Goal: Information Seeking & Learning: Find contact information

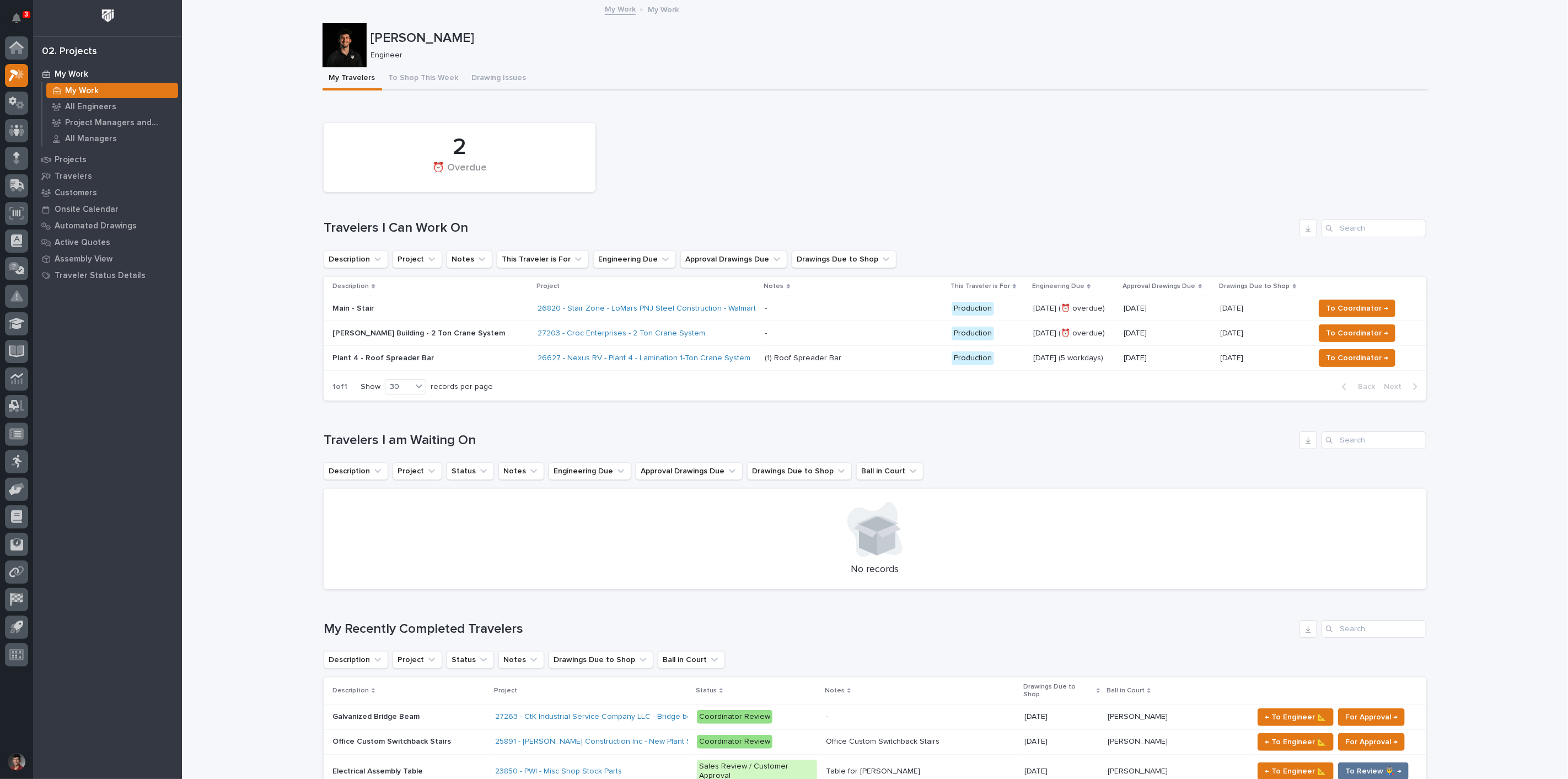
click at [813, 203] on div "2 ⏰ Overdue Travelers I Can Work On Description Project Notes This Traveler is …" at bounding box center [874, 259] width 1102 height 284
click at [429, 712] on p at bounding box center [409, 716] width 154 height 10
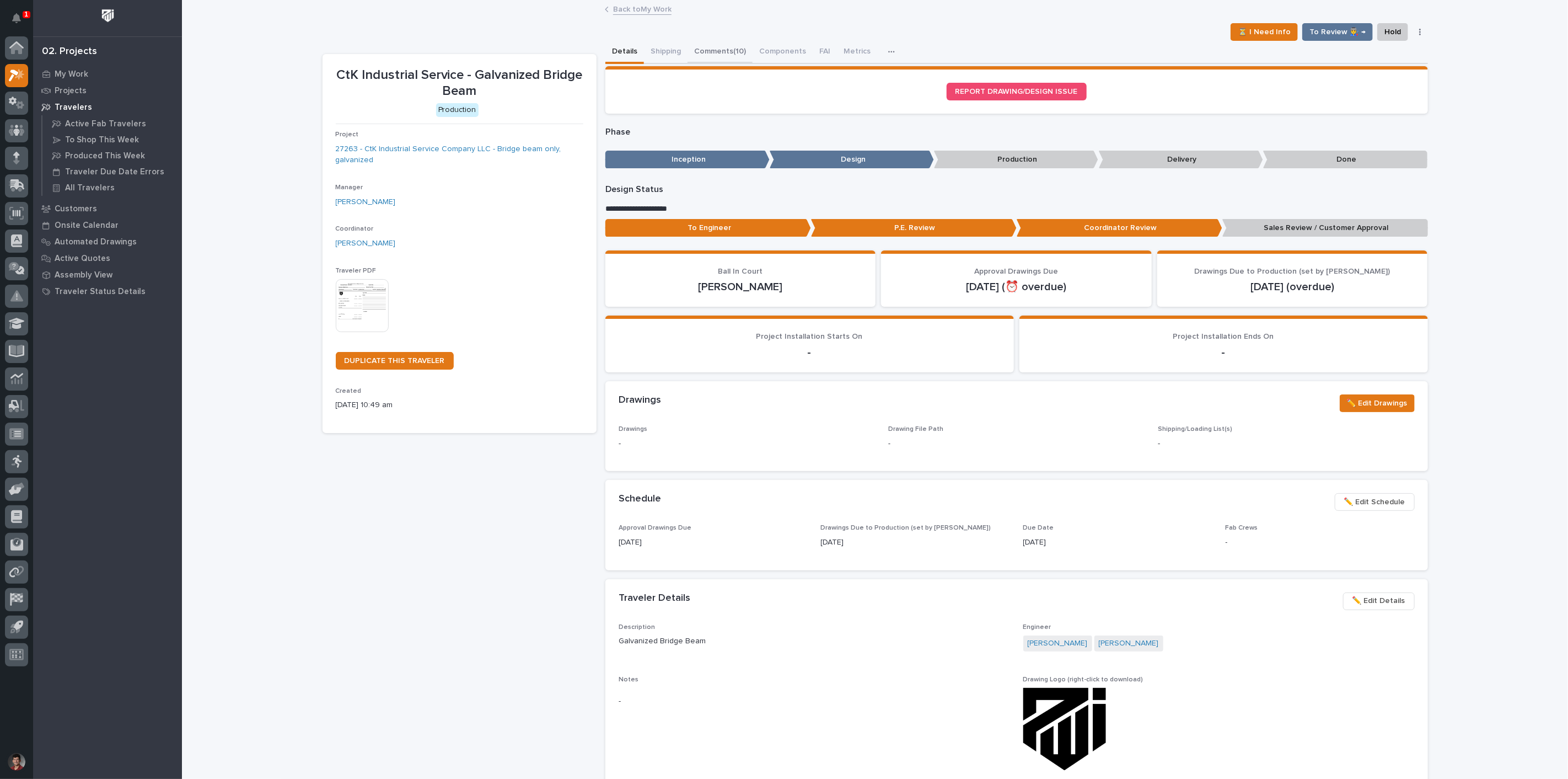
click at [696, 42] on button "Comments (10)" at bounding box center [720, 52] width 65 height 23
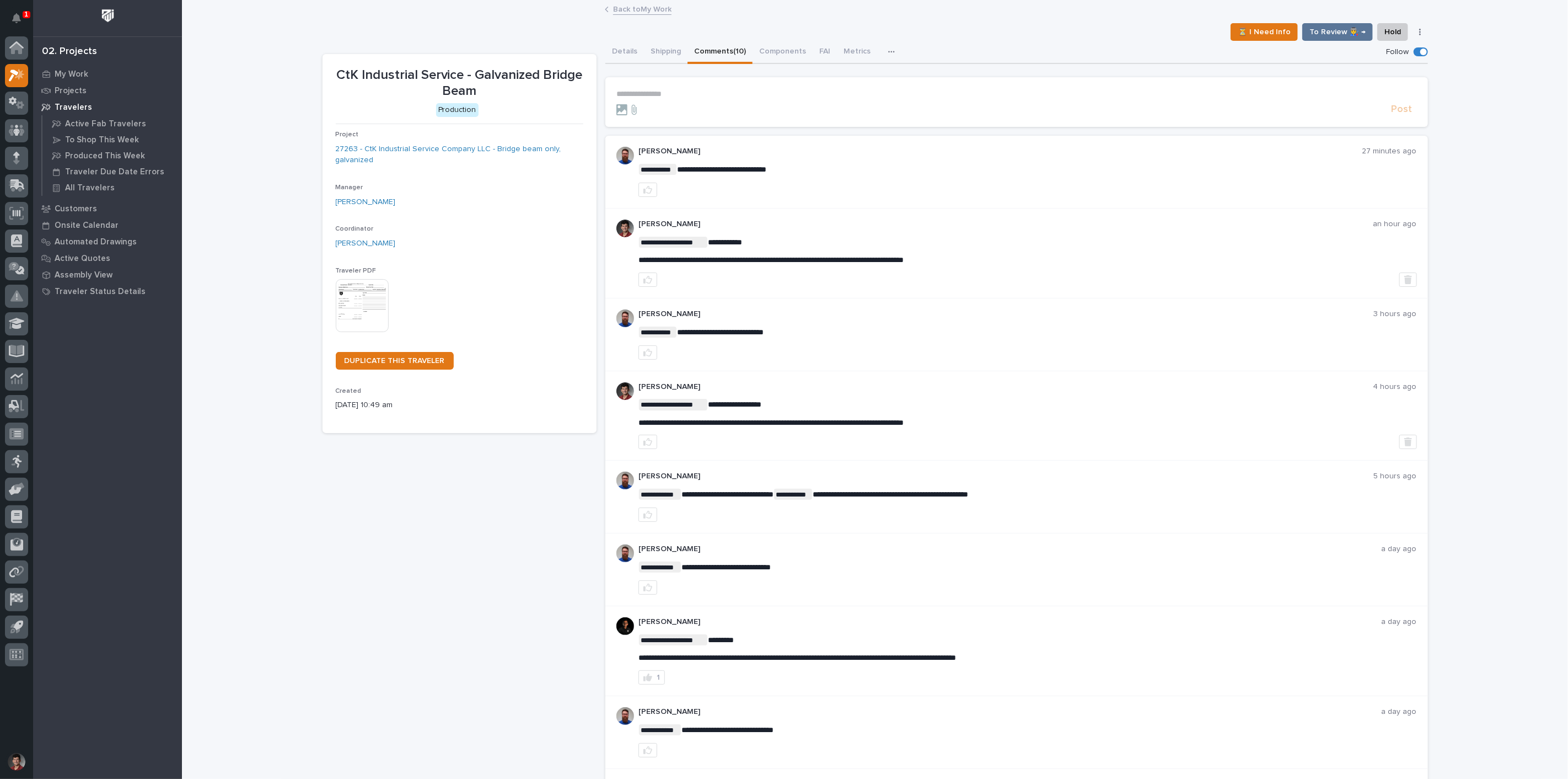
click at [797, 259] on span "**********" at bounding box center [771, 260] width 266 height 7
click at [714, 83] on section "**********" at bounding box center [1016, 101] width 822 height 50
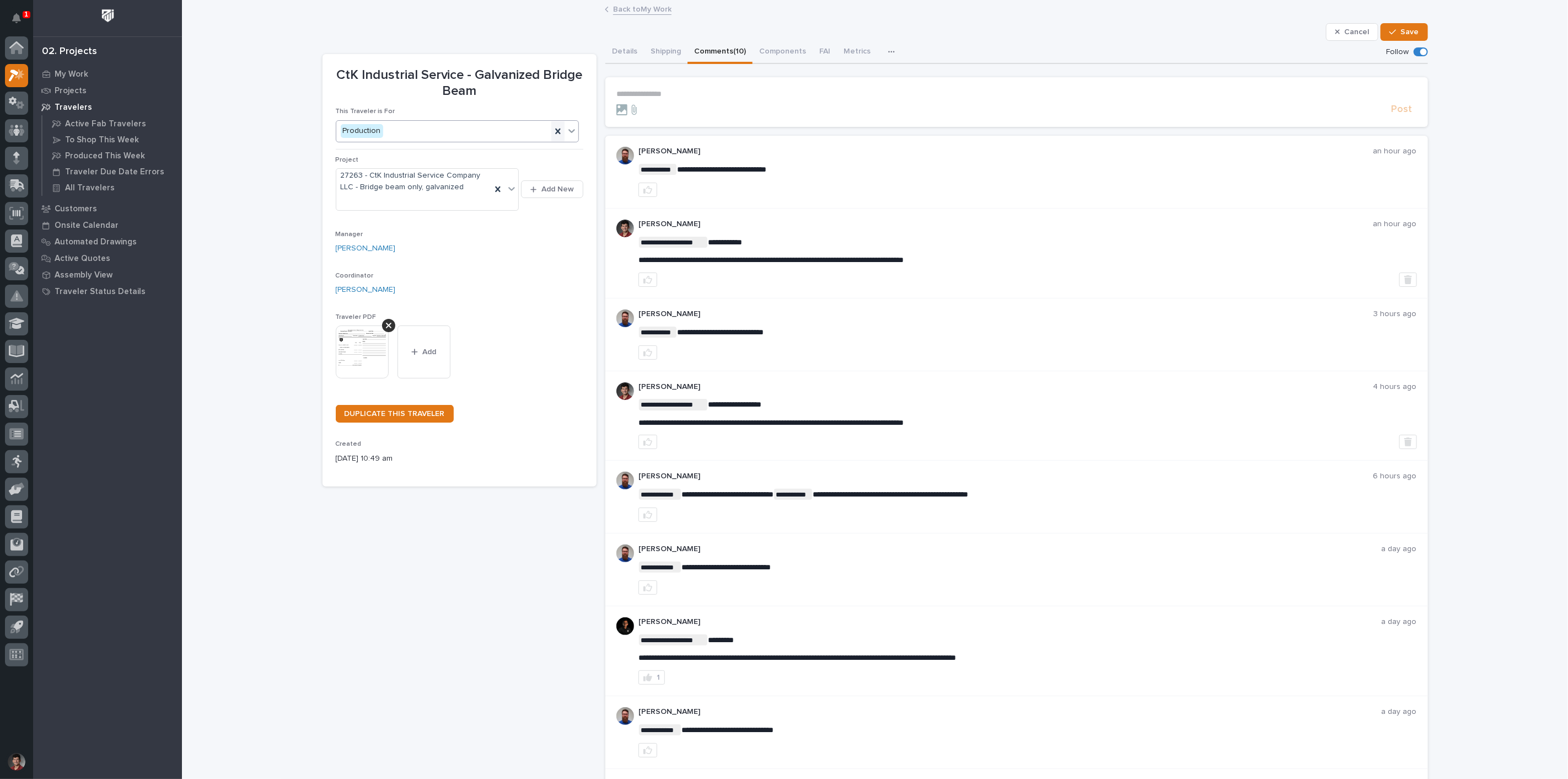
click at [555, 127] on icon at bounding box center [557, 131] width 11 height 11
click at [691, 90] on p "**********" at bounding box center [1016, 94] width 800 height 10
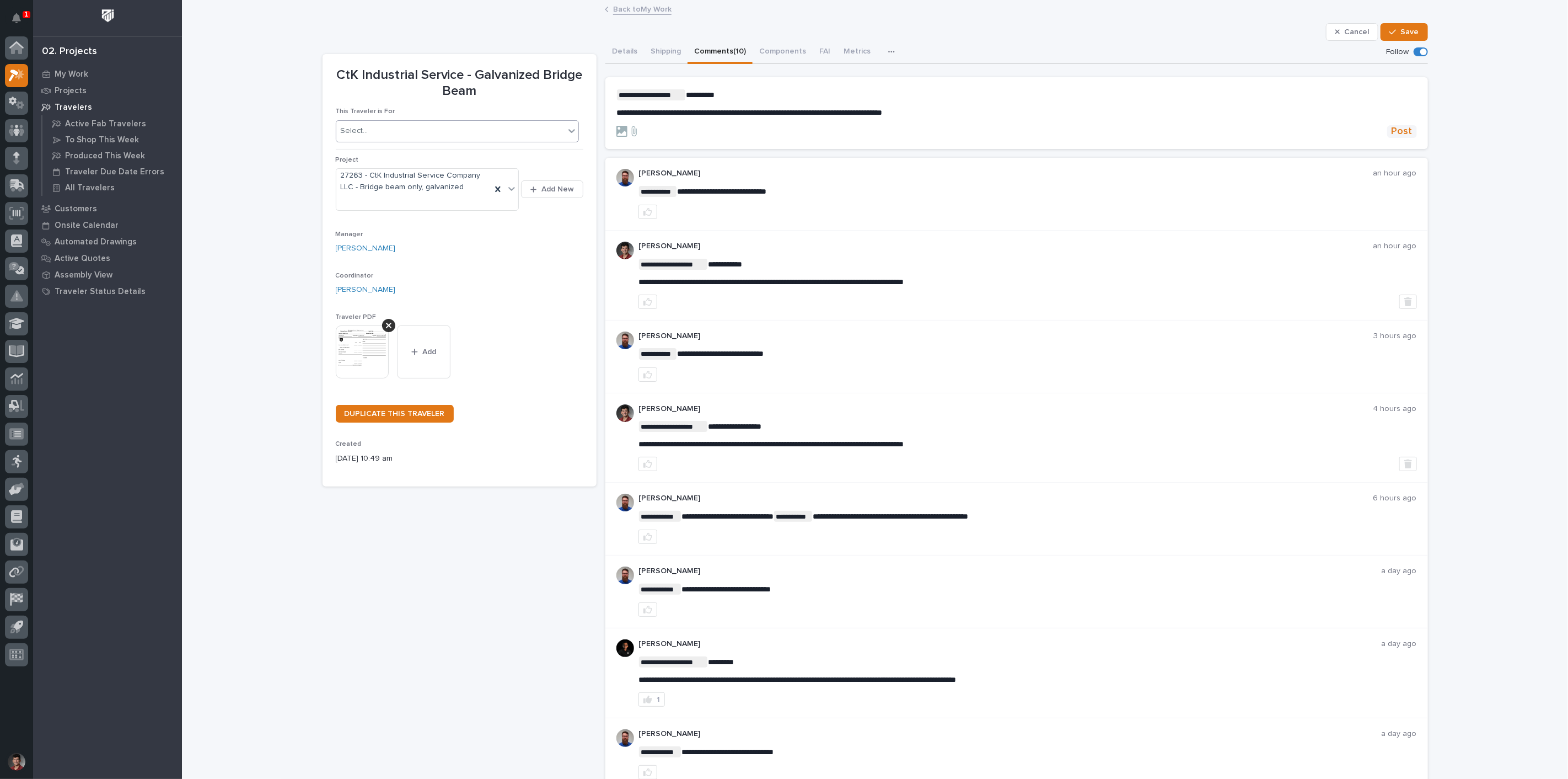
click at [1406, 127] on span "Post" at bounding box center [1402, 131] width 21 height 13
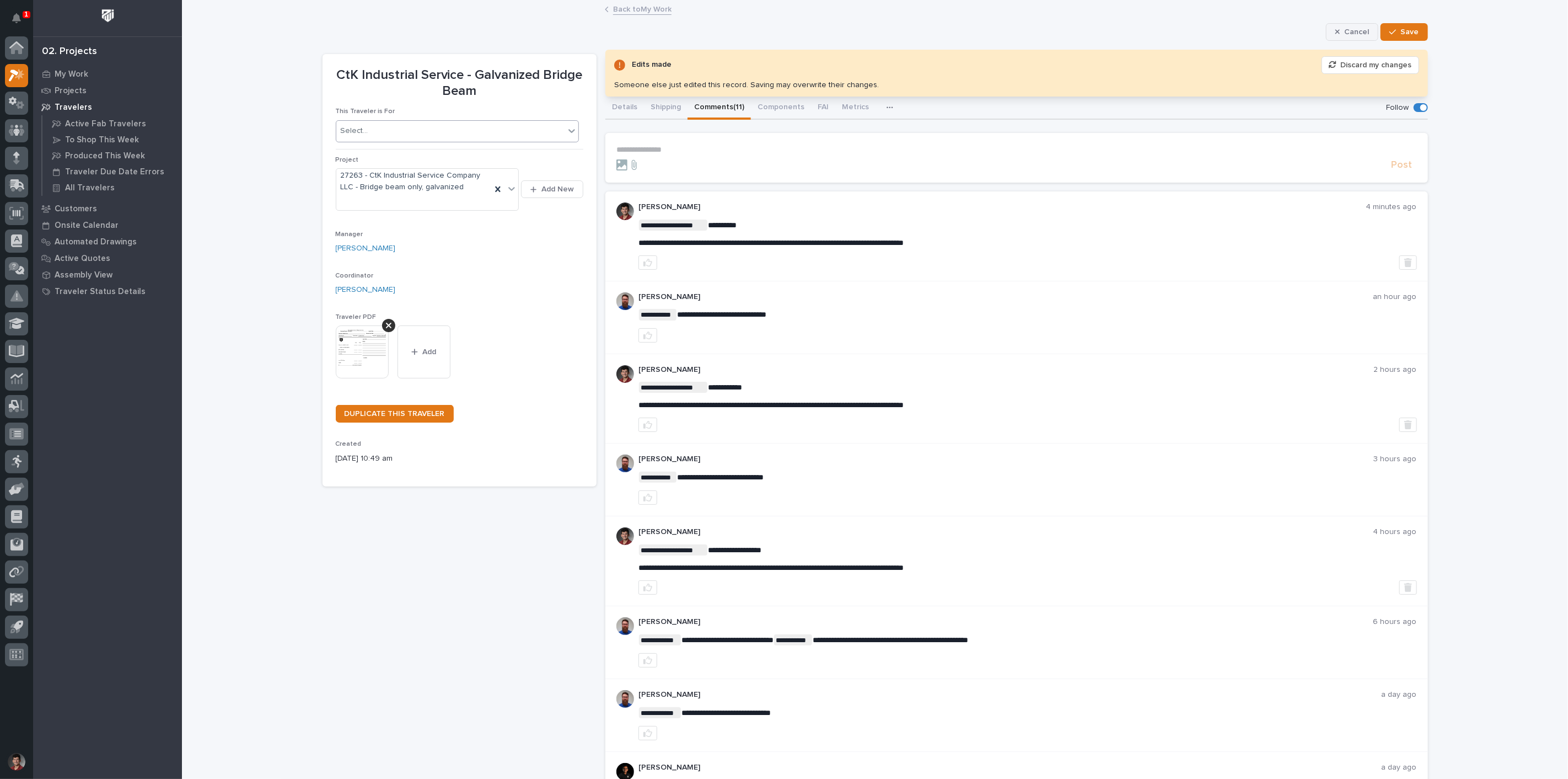
click at [1354, 25] on button "Cancel" at bounding box center [1352, 32] width 53 height 18
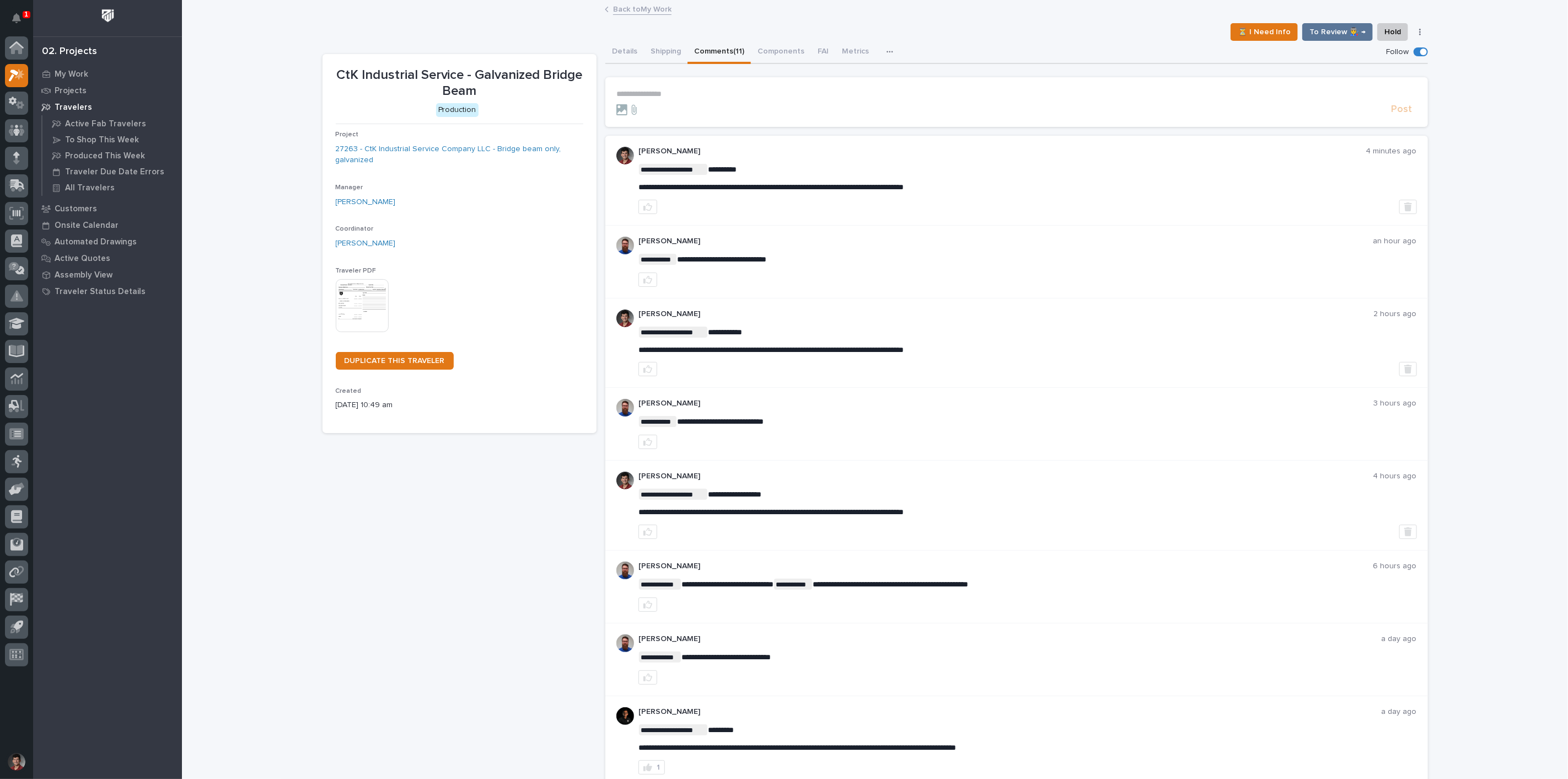
click at [982, 26] on div "⏳ I Need Info To Review 👨‍🏭 → Hold Cancel Change Traveler Type Regenerate PDF G…" at bounding box center [875, 32] width 1105 height 18
click at [32, 16] on div "1 My Settings Log Out" at bounding box center [16, 390] width 33 height 779
click at [27, 16] on p "1" at bounding box center [26, 14] width 4 height 7
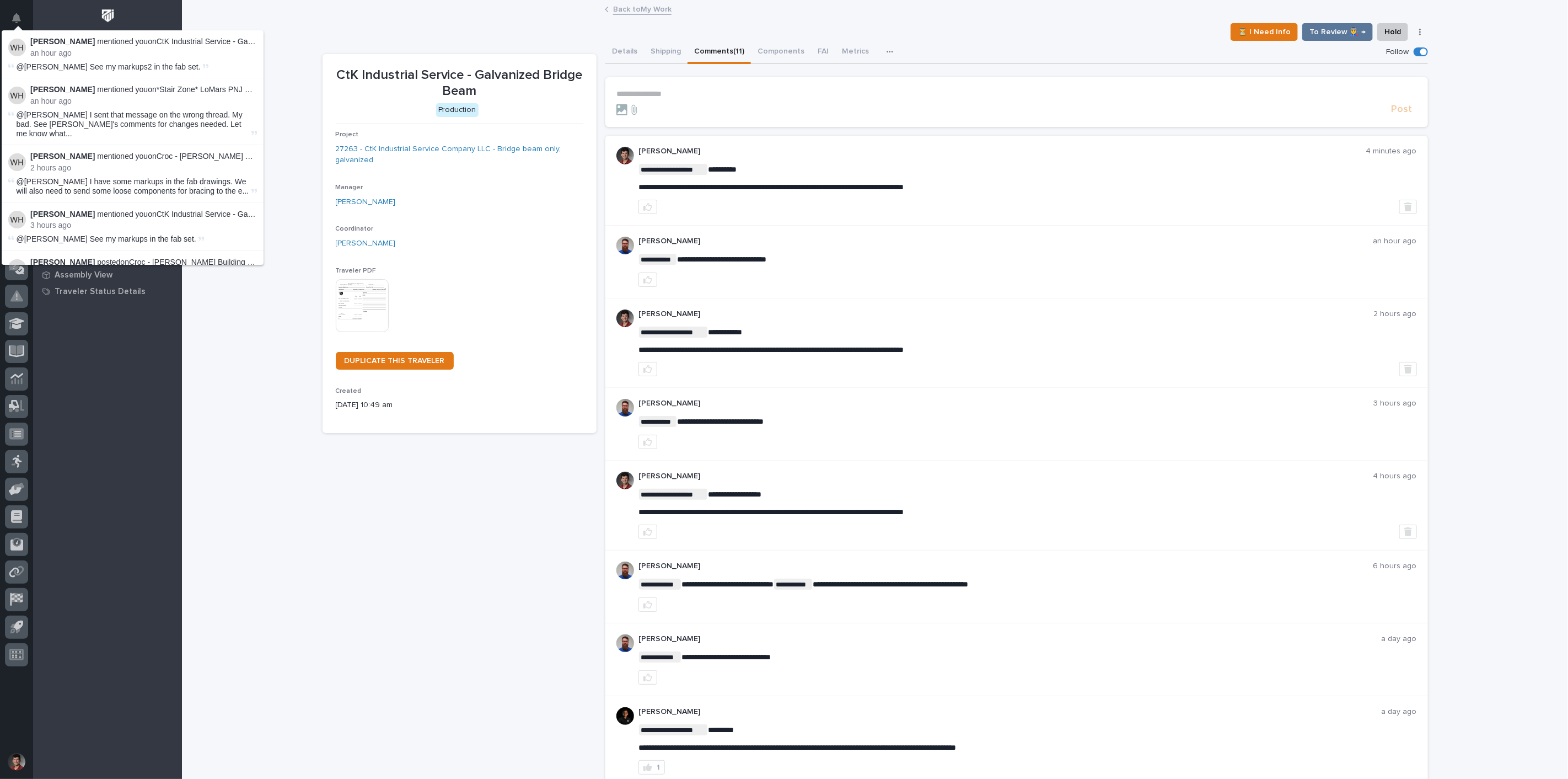
drag, startPoint x: 301, startPoint y: 29, endPoint x: 287, endPoint y: 14, distance: 20.5
click at [301, 27] on div "**********" at bounding box center [875, 551] width 1386 height 1100
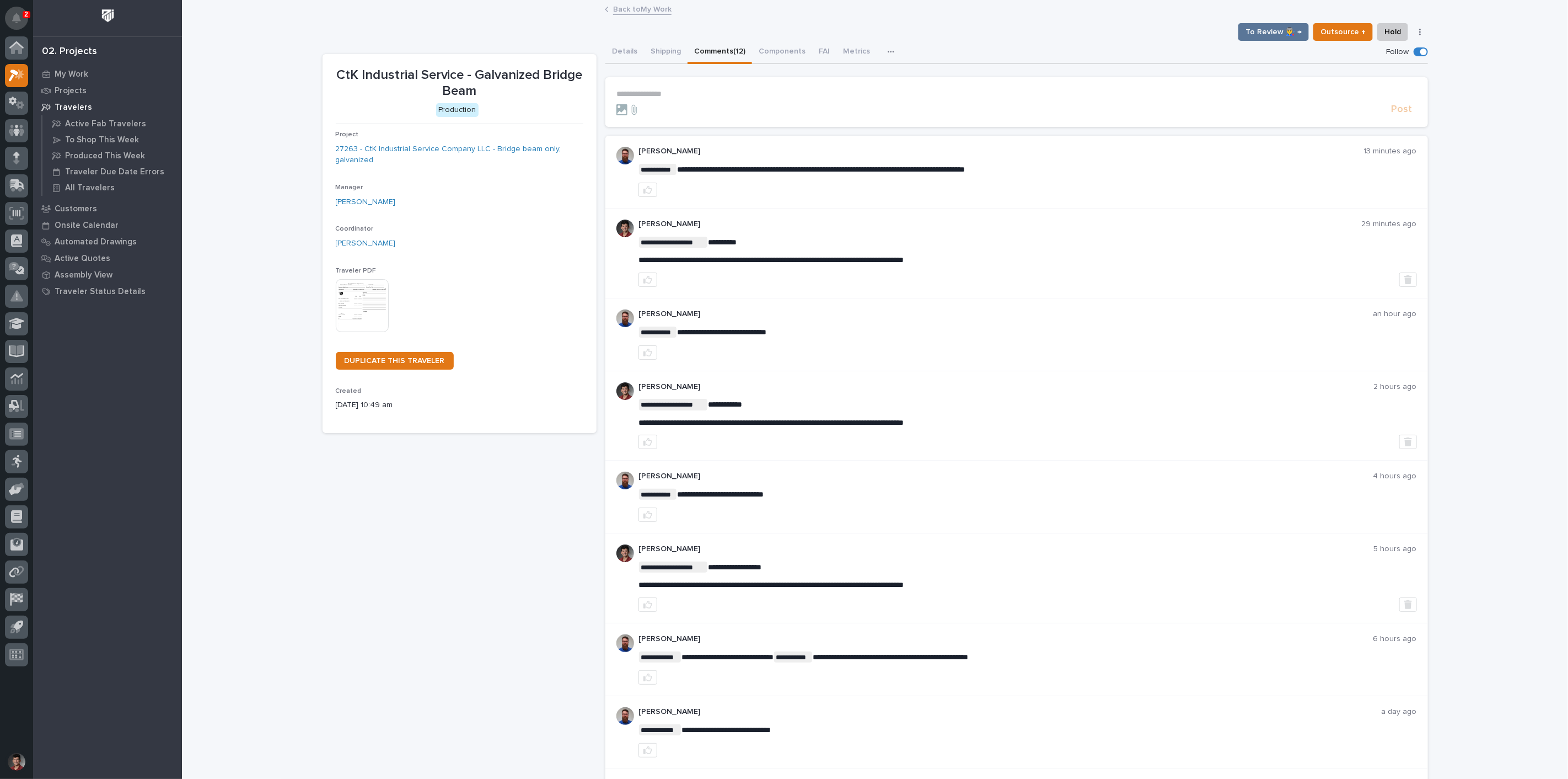
click at [19, 13] on icon "Notifications" at bounding box center [16, 18] width 9 height 10
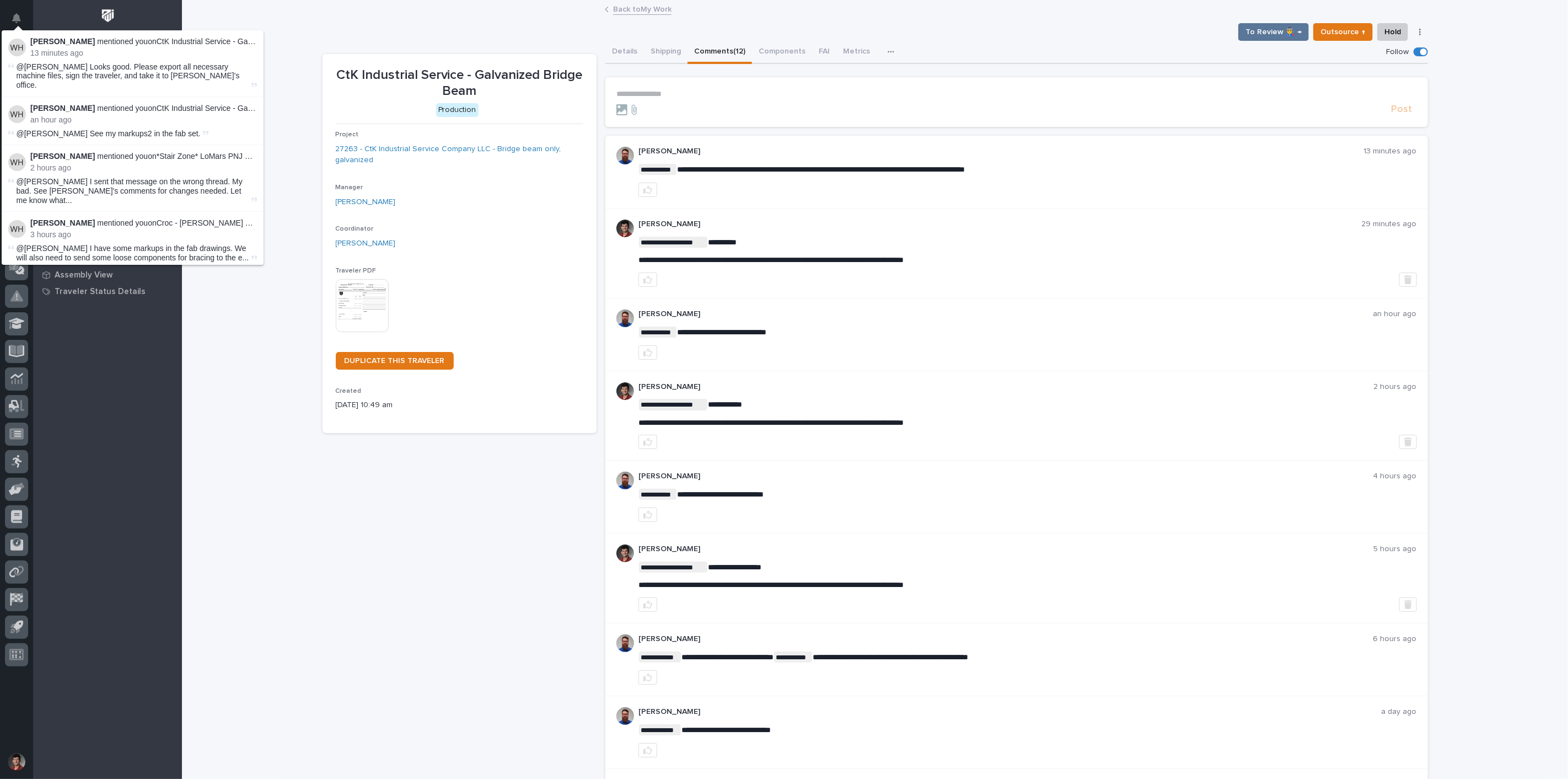
click at [252, 50] on li "[PERSON_NAME] mentioned you on CtK Industrial Service - Galvanized Bridge Beam …" at bounding box center [133, 64] width 262 height 67
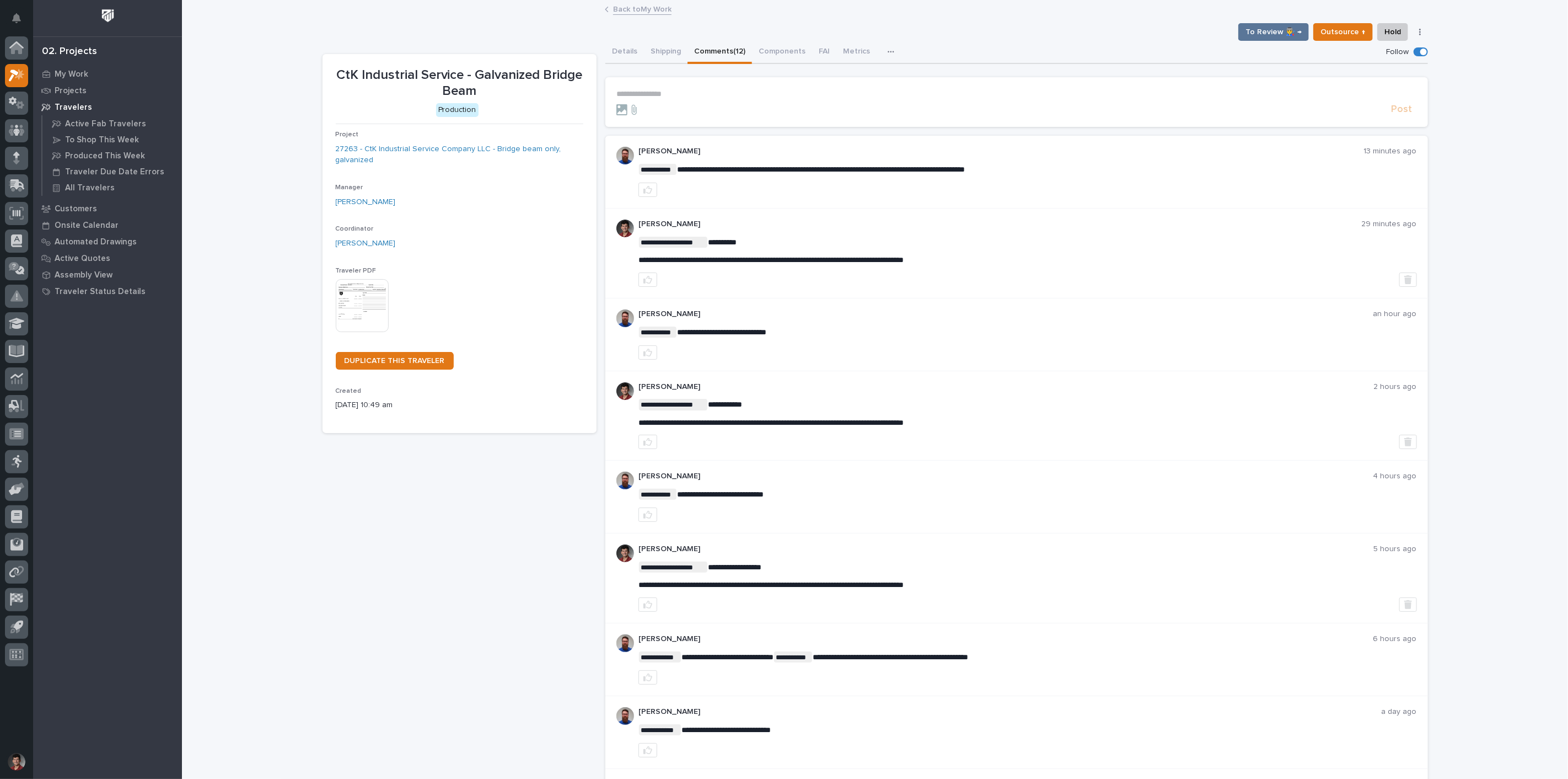
click at [337, 41] on div "**********" at bounding box center [875, 580] width 1105 height 1079
click at [623, 7] on link "Back to My Work" at bounding box center [642, 8] width 58 height 13
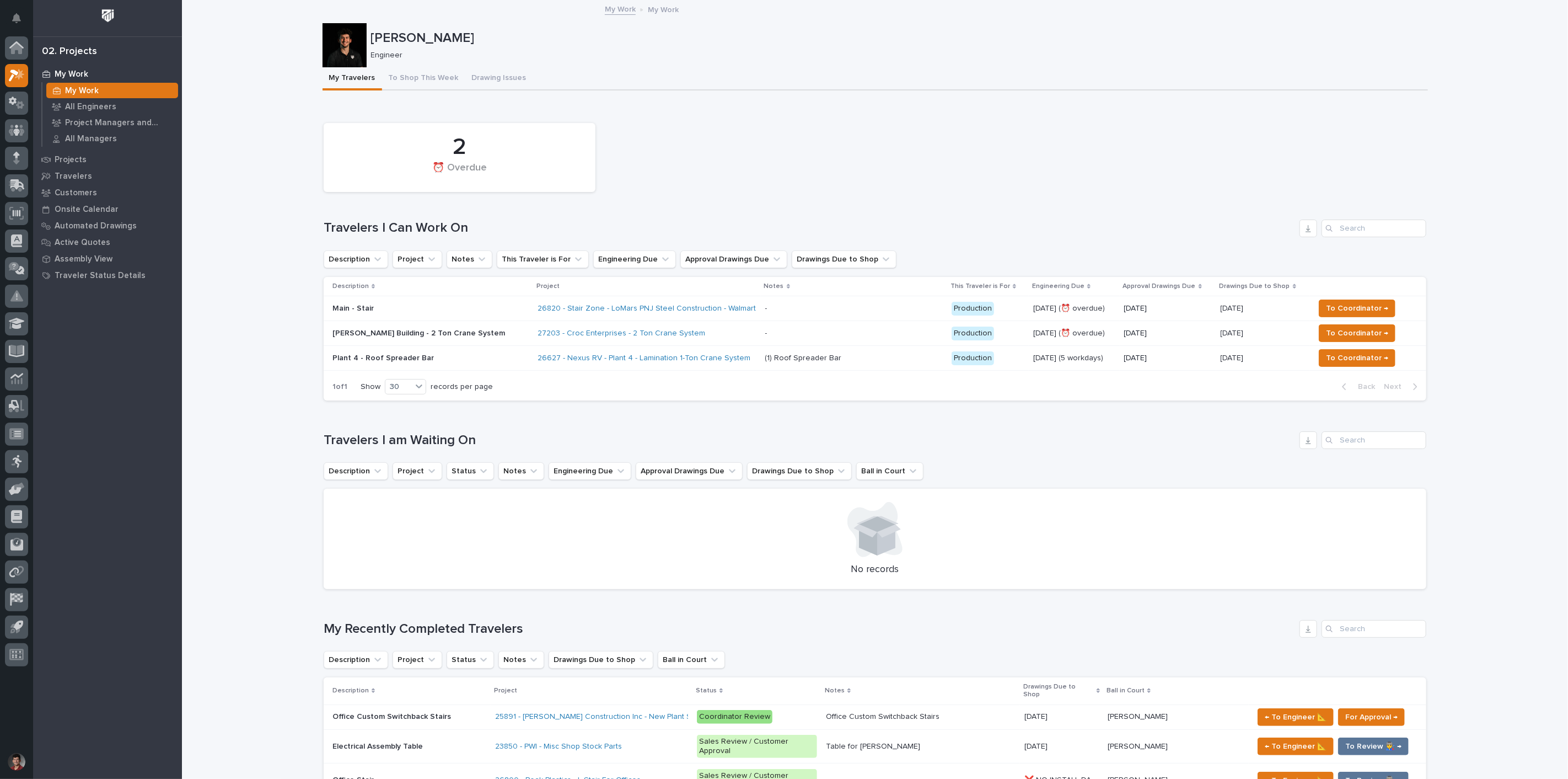
click at [786, 301] on div "- -" at bounding box center [854, 308] width 178 height 19
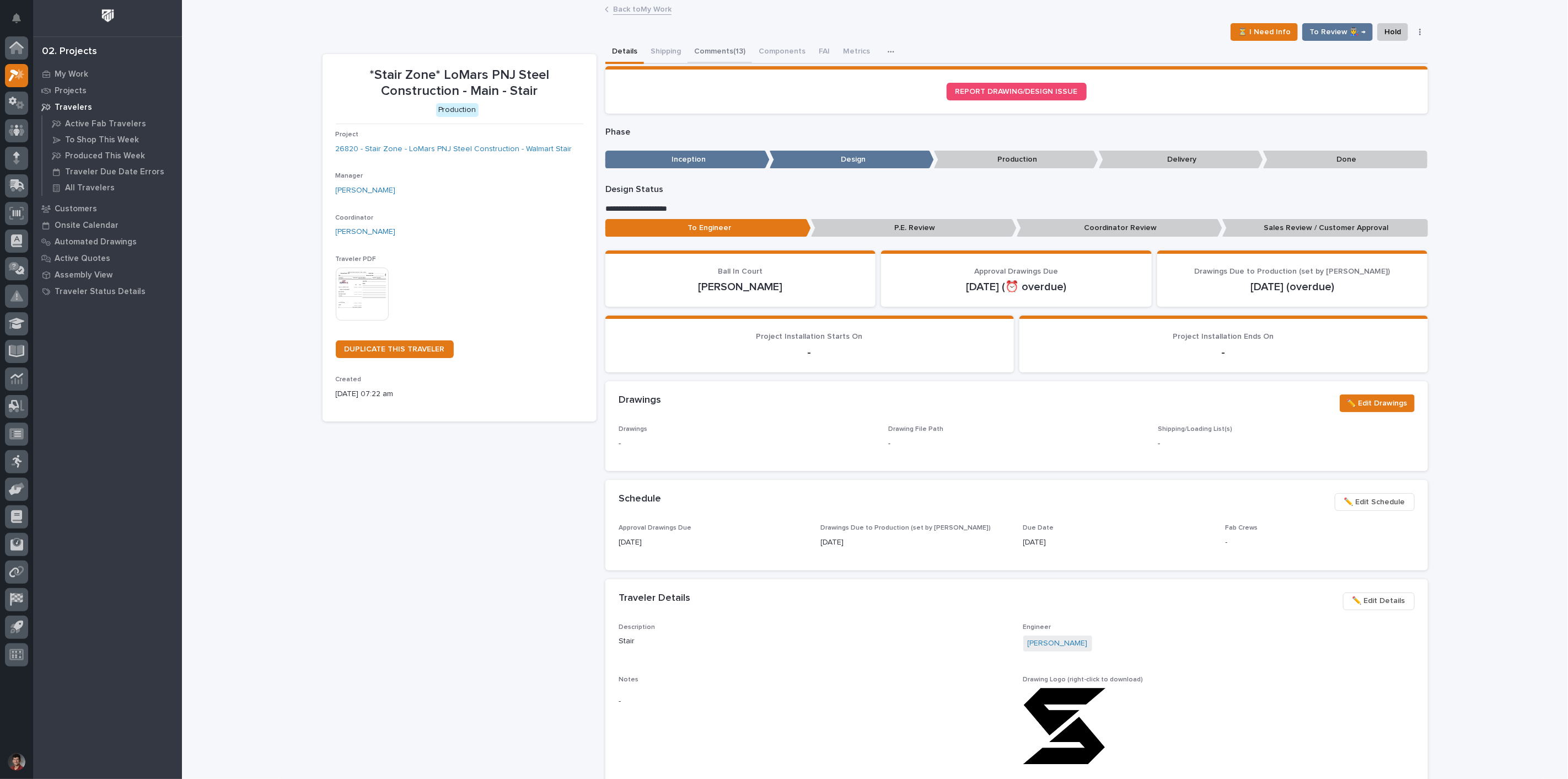
click at [723, 50] on button "Comments (13)" at bounding box center [720, 52] width 64 height 23
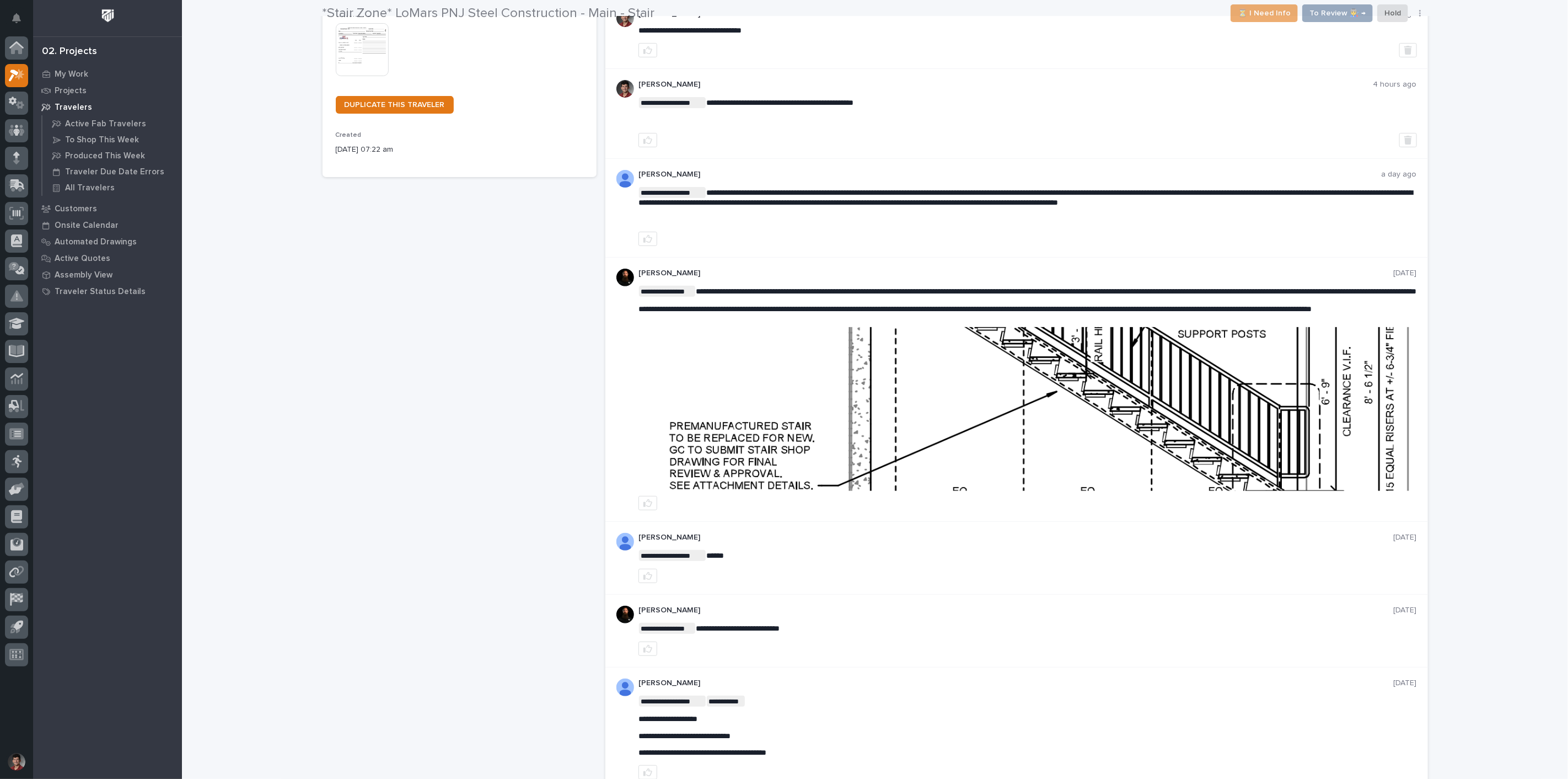
scroll to position [245, 0]
click at [991, 415] on img at bounding box center [1027, 408] width 777 height 164
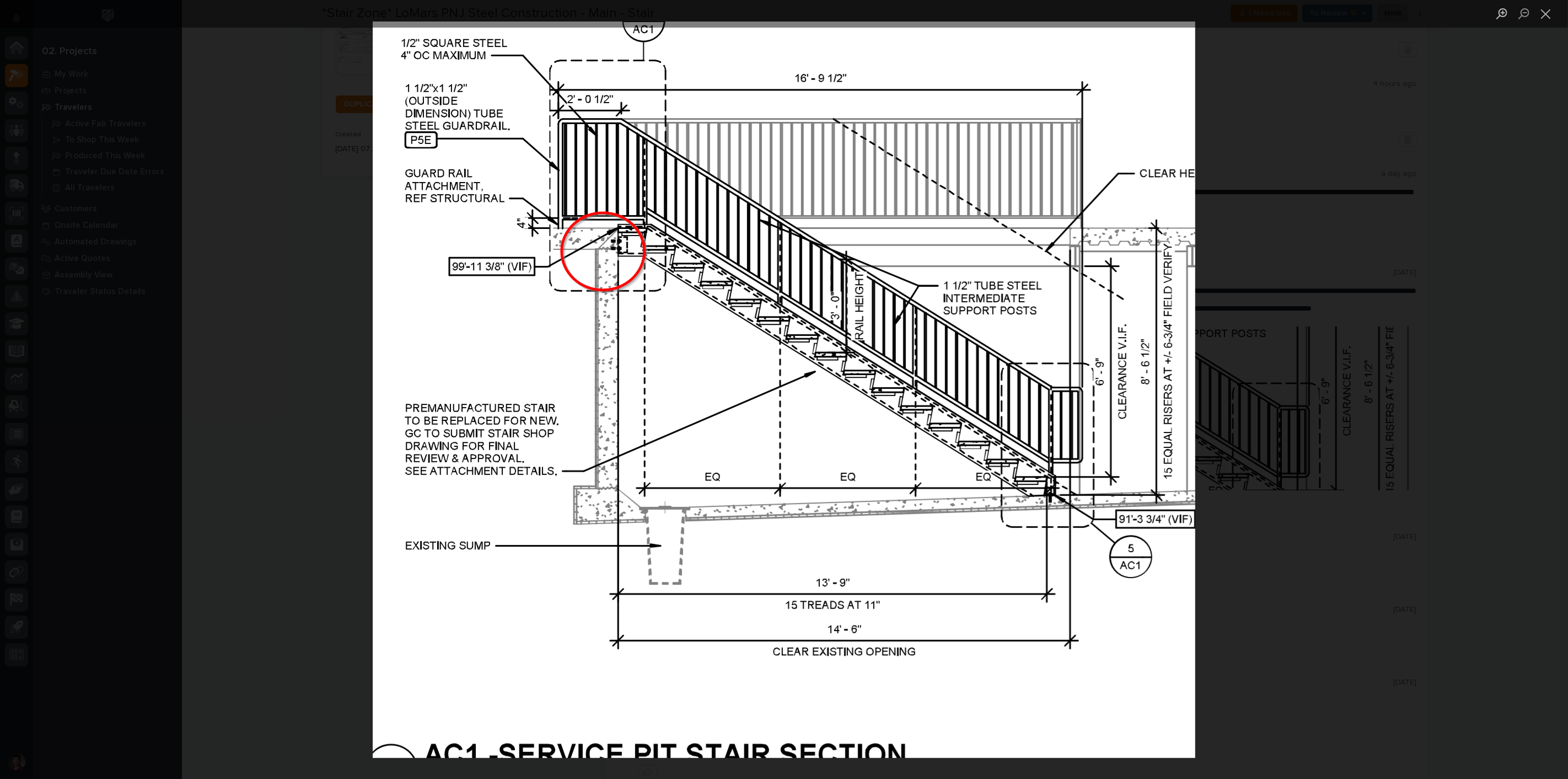
click at [1405, 398] on div "Lightbox" at bounding box center [784, 390] width 1568 height 779
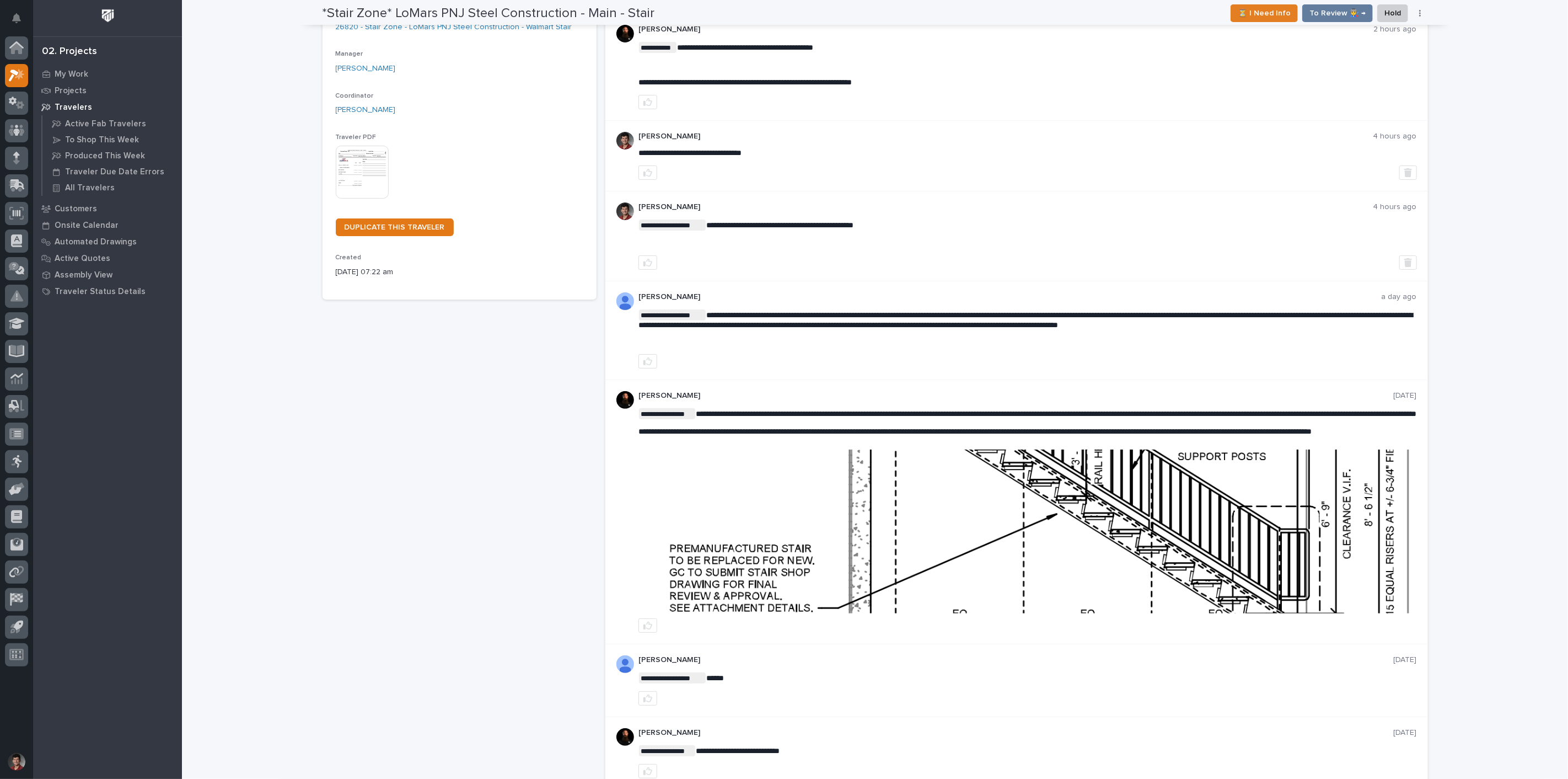
scroll to position [0, 0]
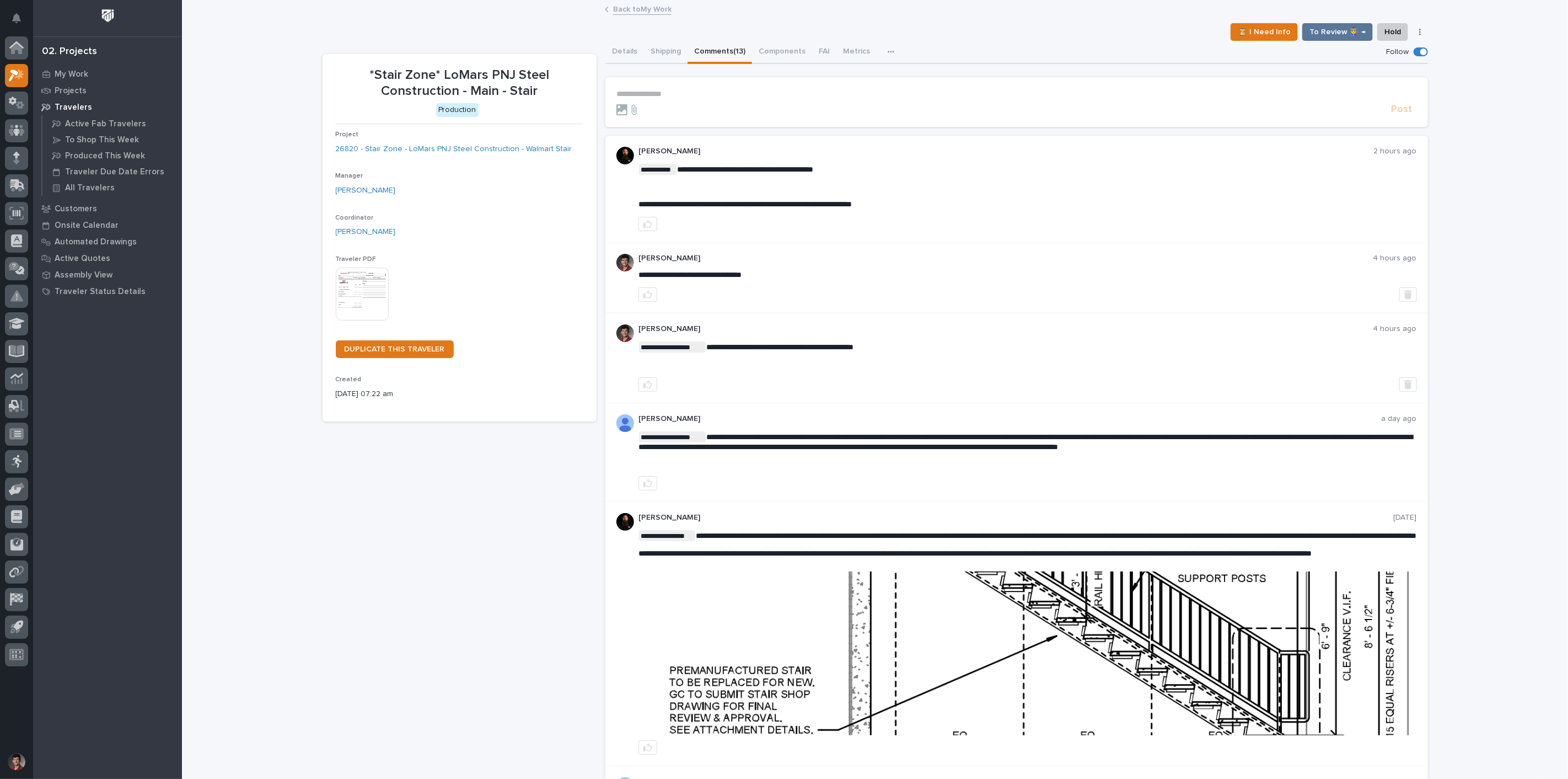
click at [651, 4] on link "Back to My Work" at bounding box center [642, 8] width 58 height 13
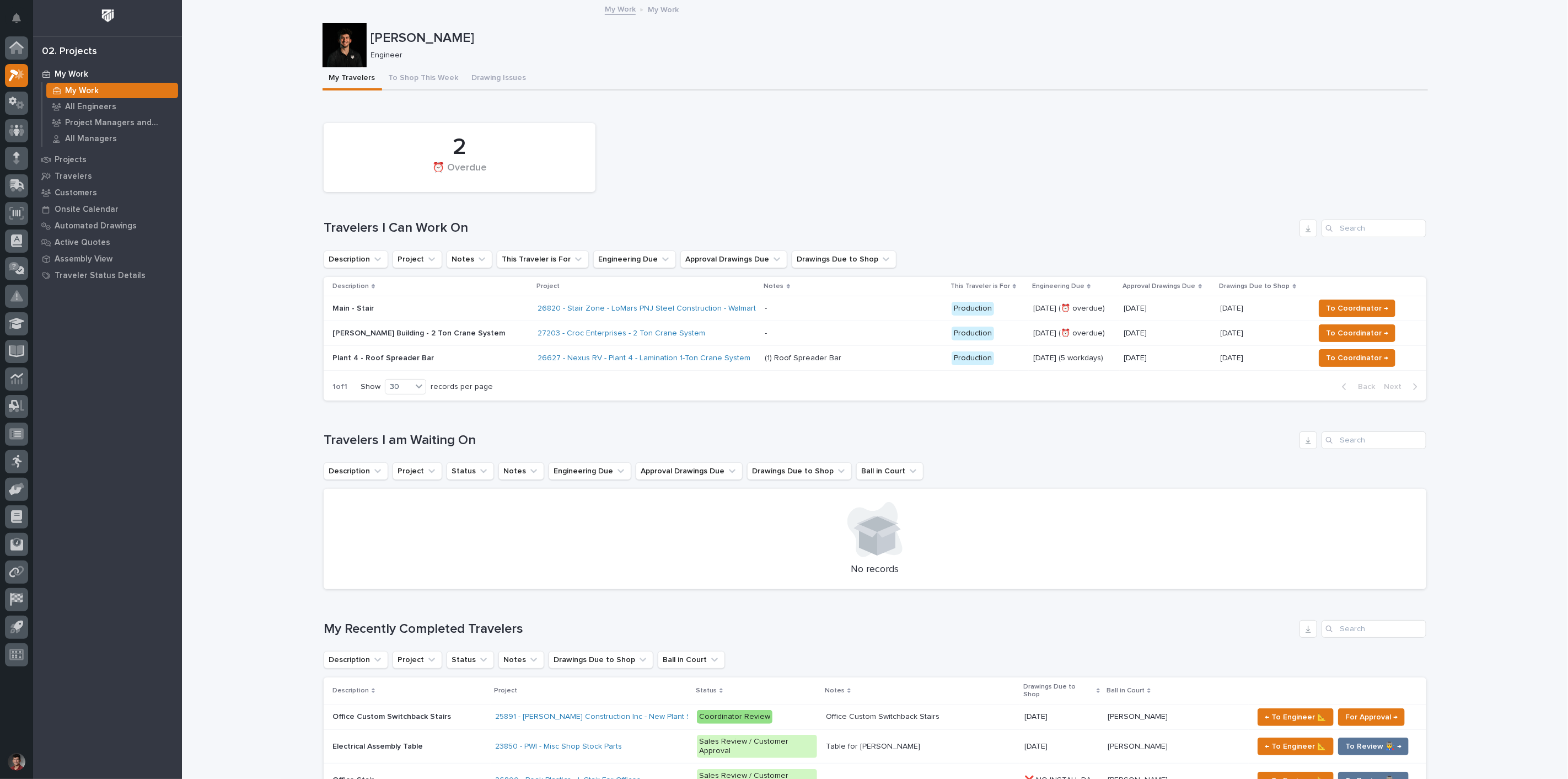
click at [723, 326] on div "27203 - Croc Enterprises - 2 Ton Crane System" at bounding box center [647, 333] width 219 height 19
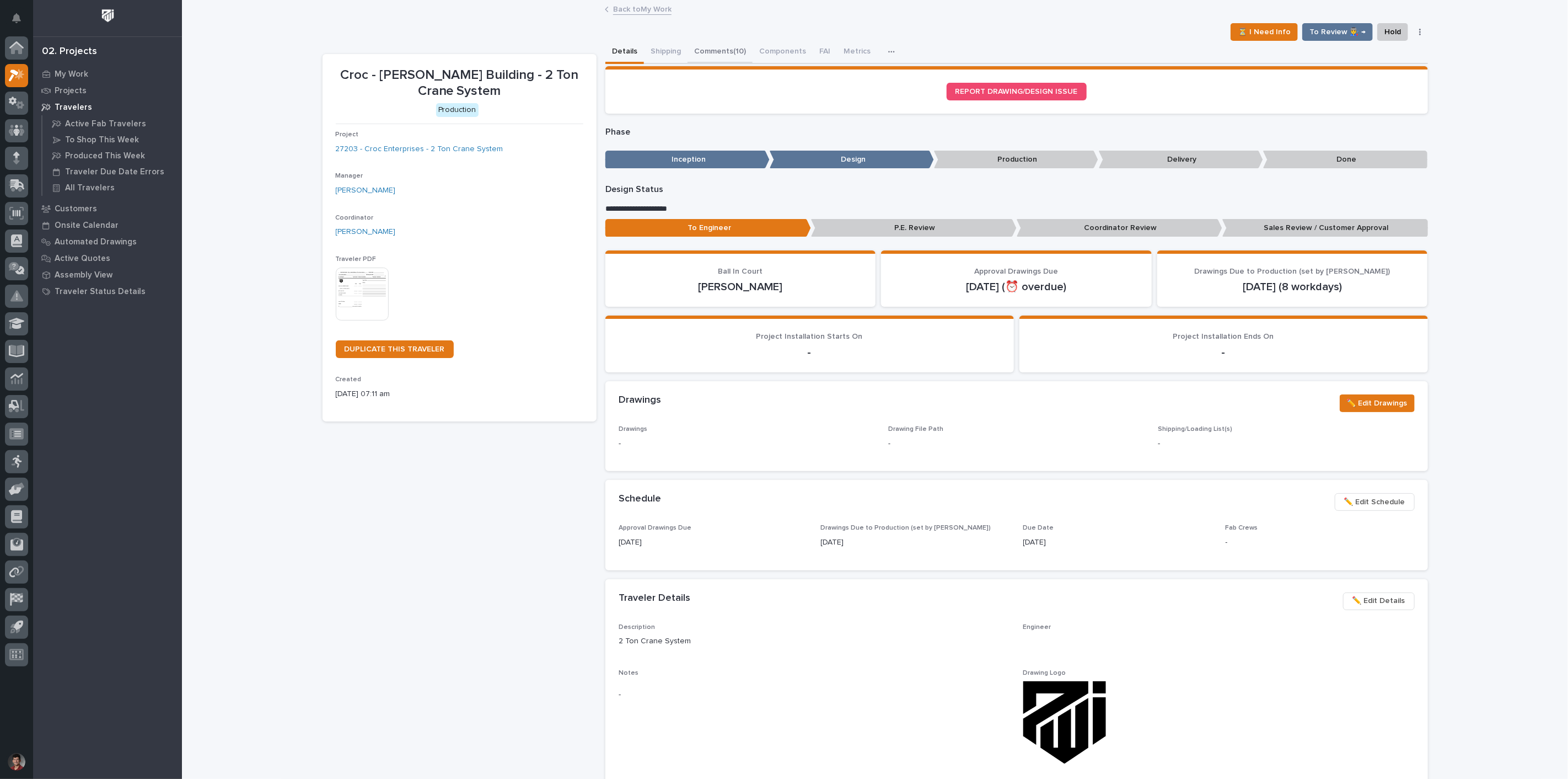
click at [703, 51] on button "Comments (10)" at bounding box center [720, 52] width 65 height 23
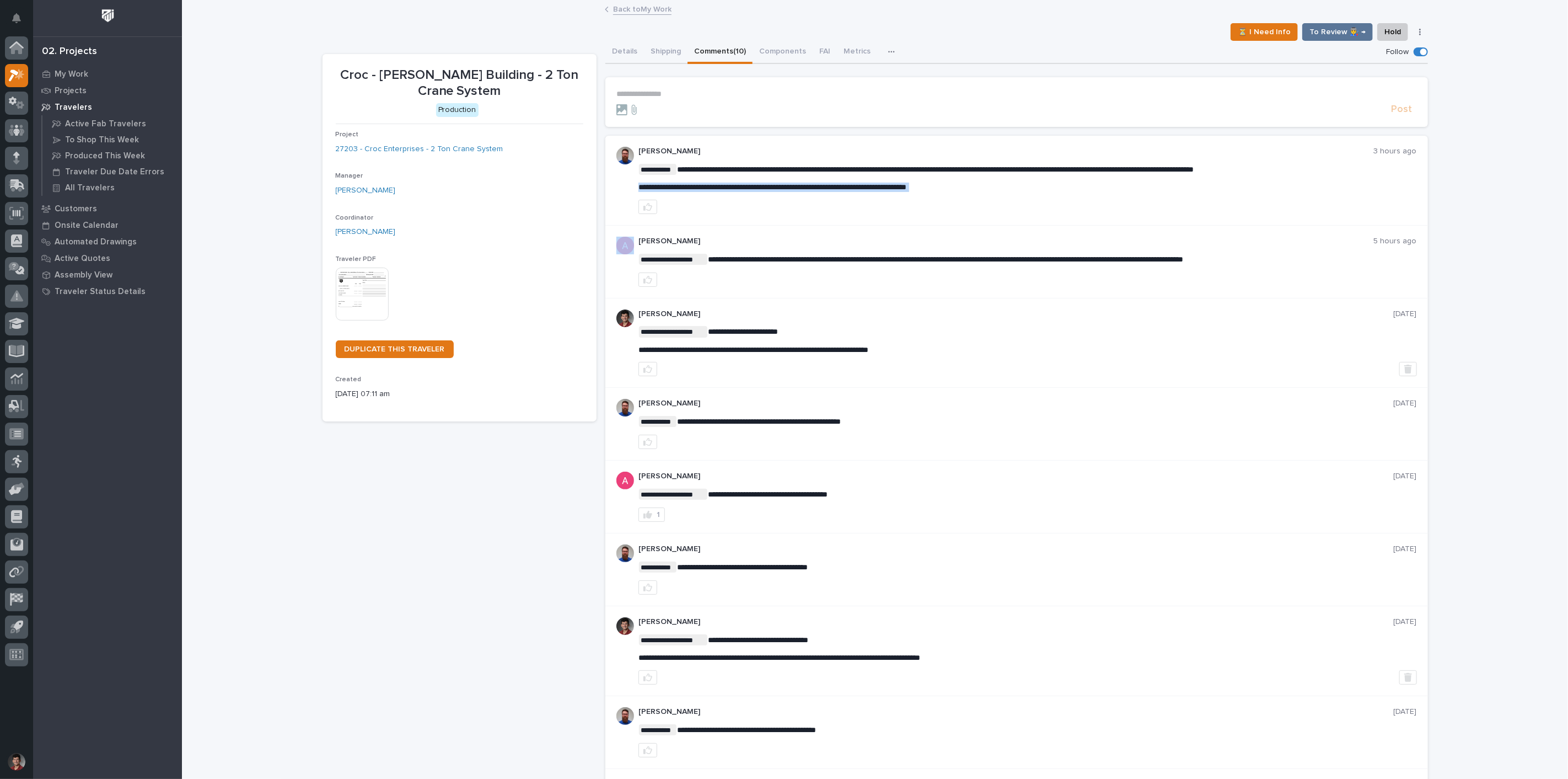
click at [907, 184] on span "**********" at bounding box center [772, 187] width 269 height 7
copy div "**********"
click at [658, 12] on link "Back to My Work" at bounding box center [642, 8] width 58 height 13
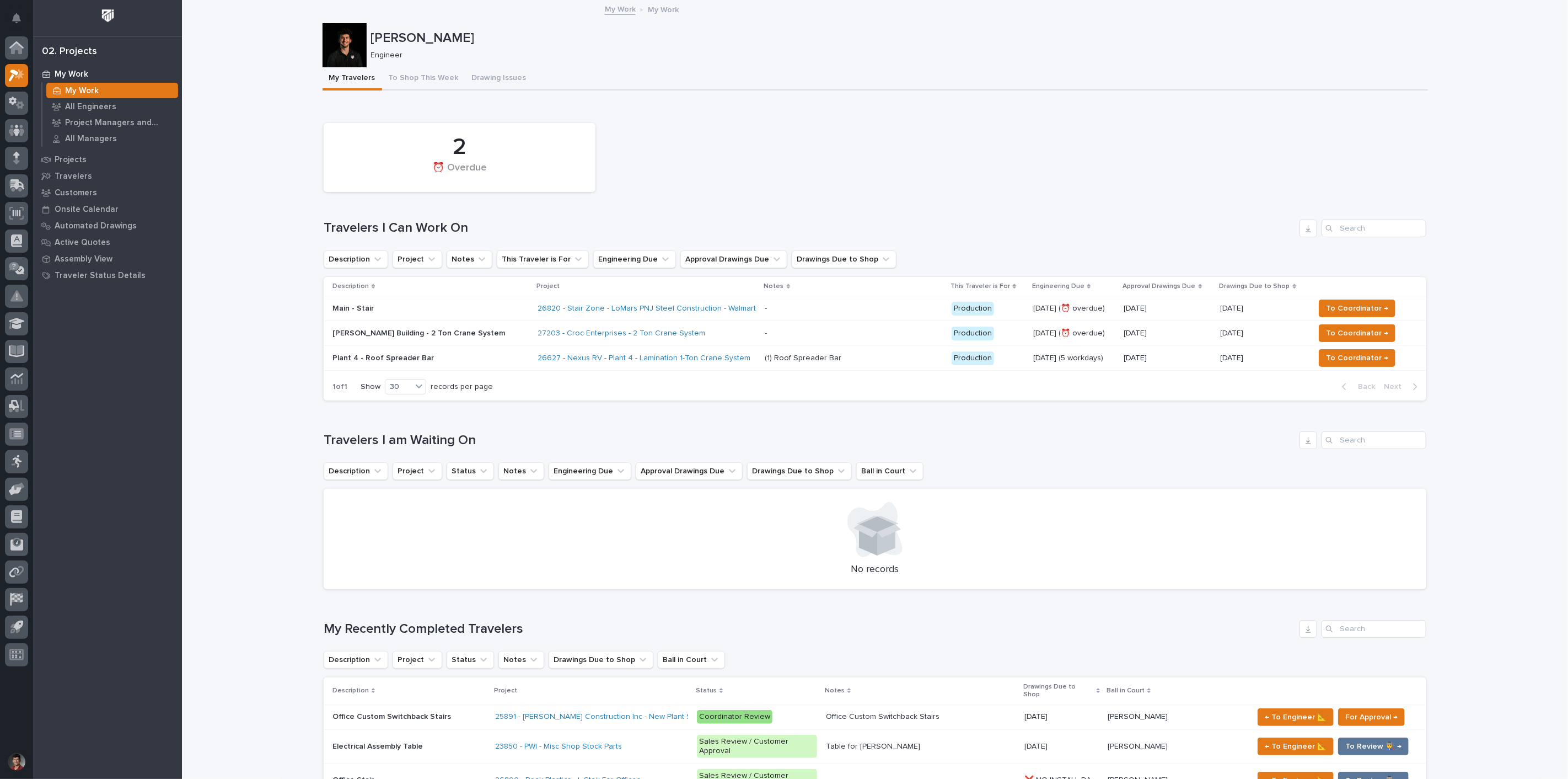
click at [817, 184] on div "2 ⏰ Overdue" at bounding box center [875, 158] width 1113 height 80
click at [83, 103] on p "All Engineers" at bounding box center [90, 107] width 51 height 10
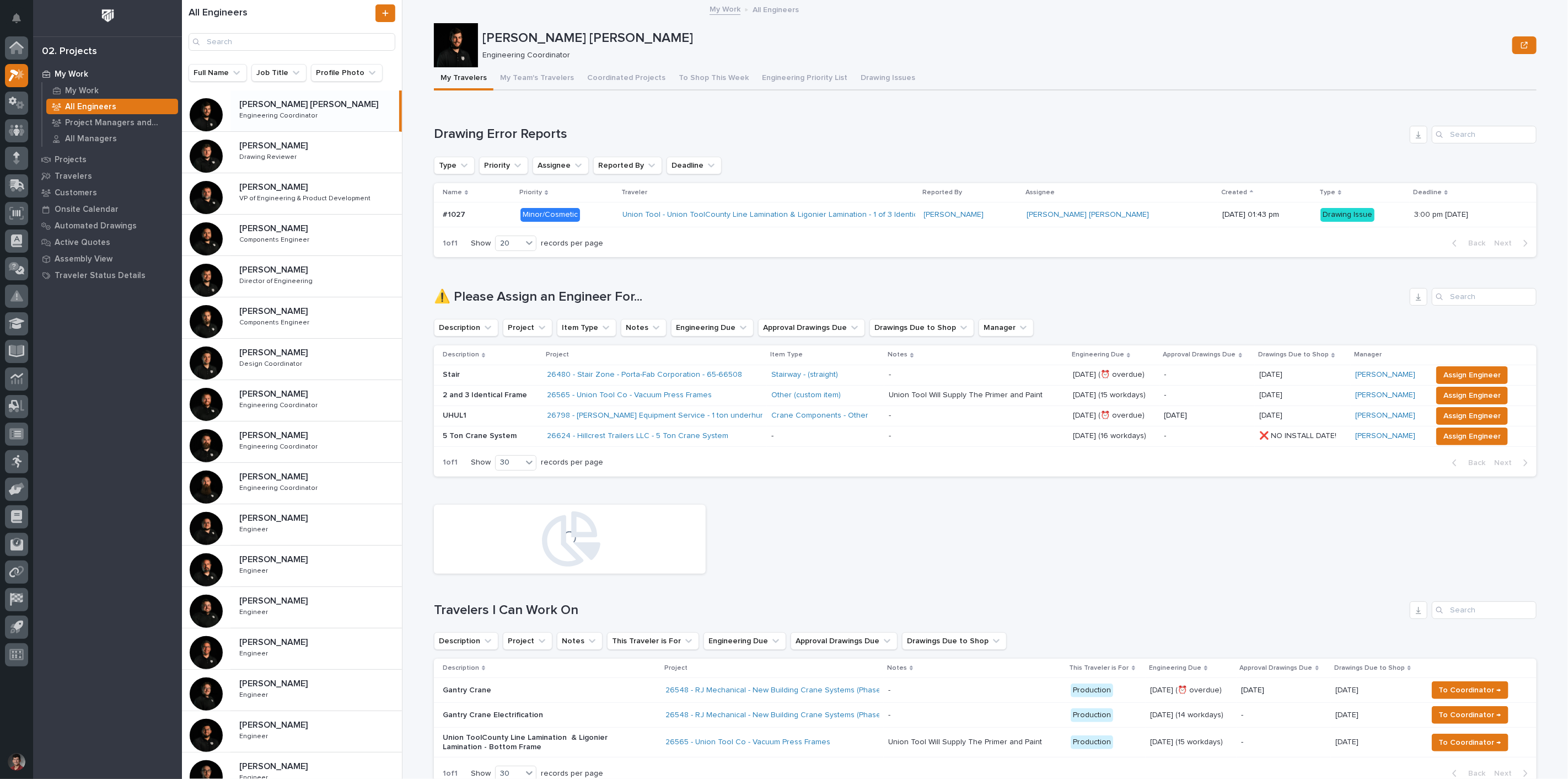
drag, startPoint x: 281, startPoint y: 643, endPoint x: 416, endPoint y: 505, distance: 193.1
click at [281, 643] on p "[PERSON_NAME]" at bounding box center [274, 641] width 70 height 13
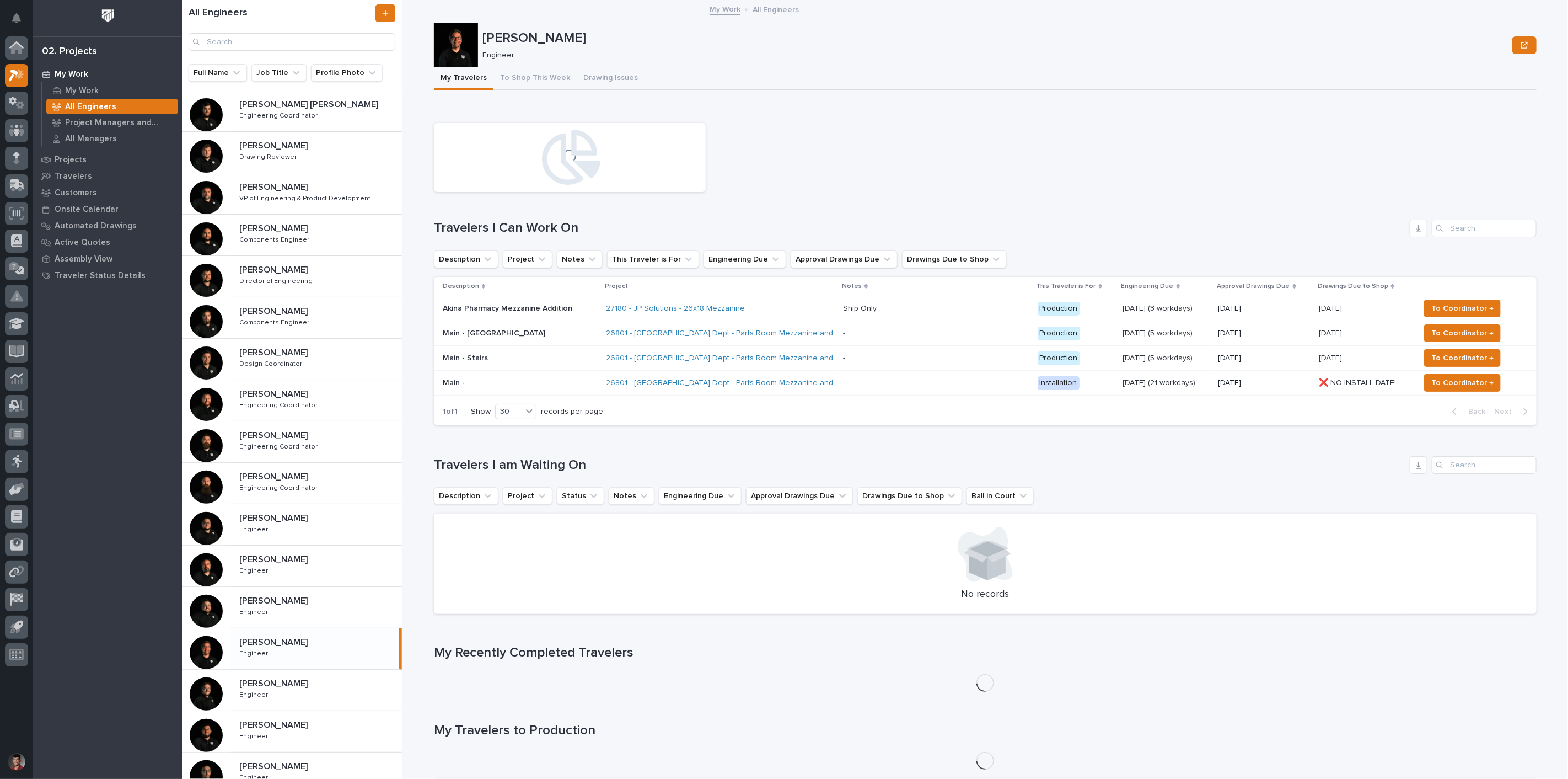
click at [461, 47] on div at bounding box center [456, 45] width 44 height 44
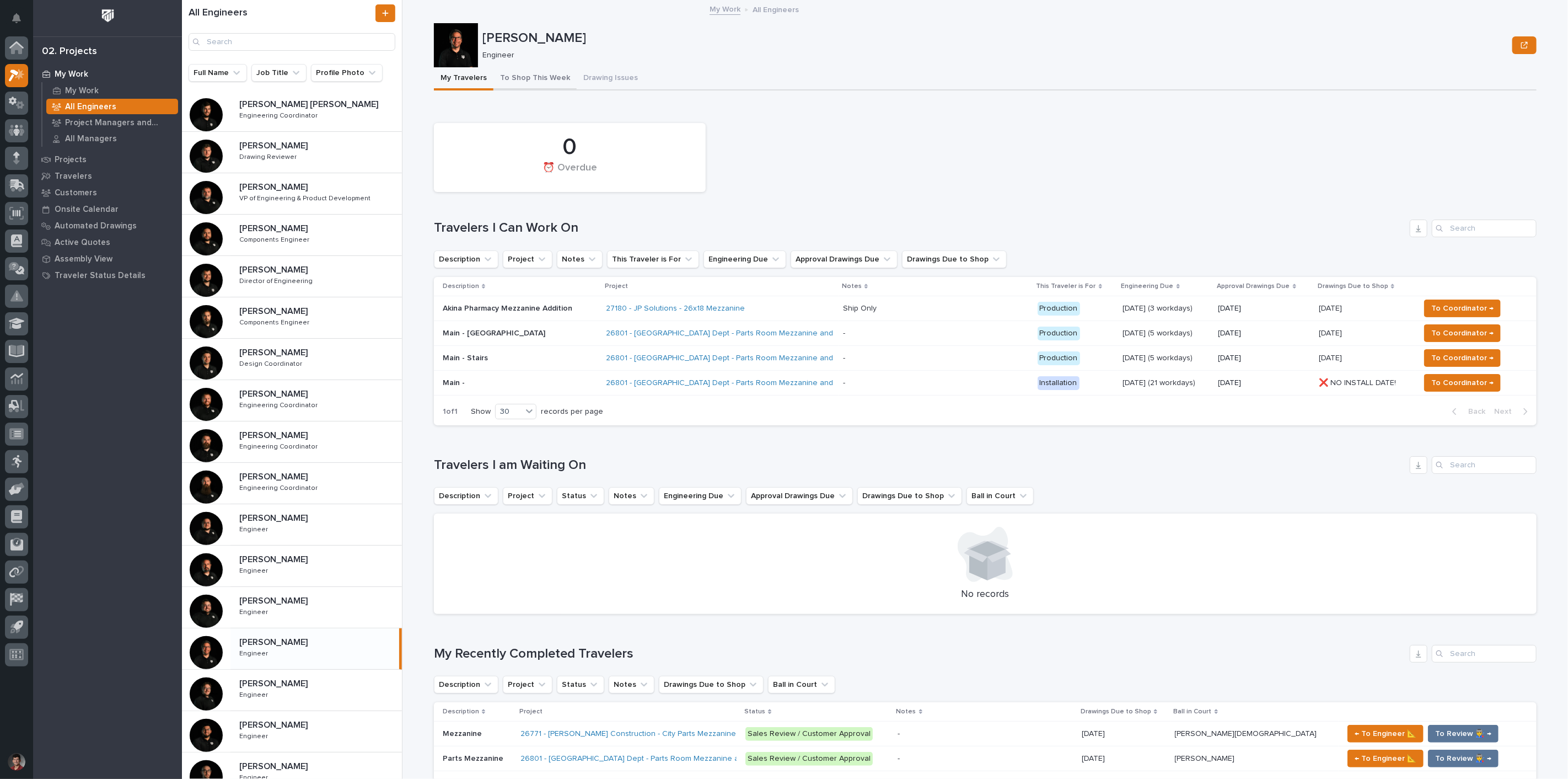
click at [532, 77] on button "To Shop This Week" at bounding box center [535, 78] width 83 height 23
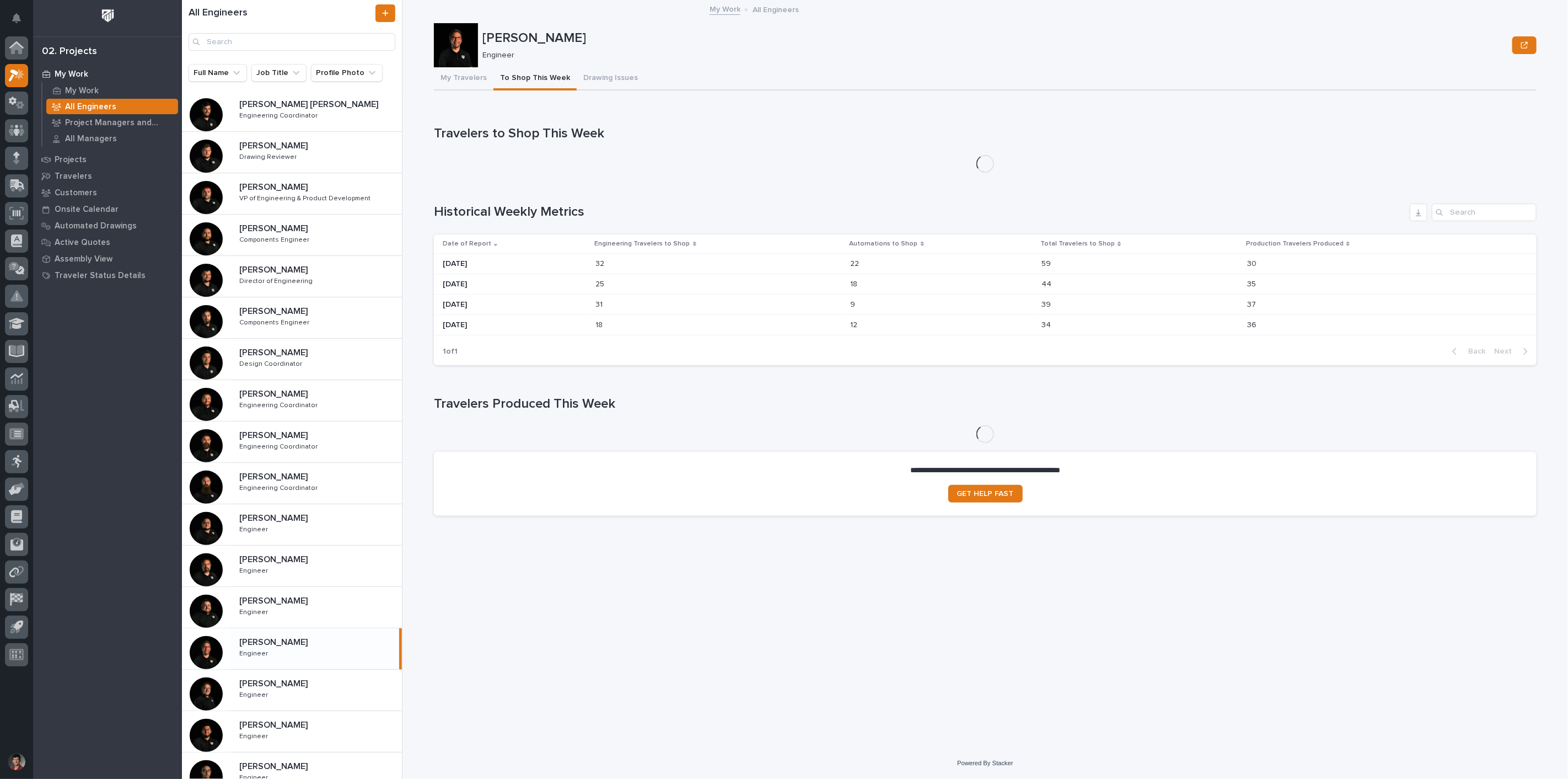
click at [446, 39] on div at bounding box center [456, 45] width 44 height 44
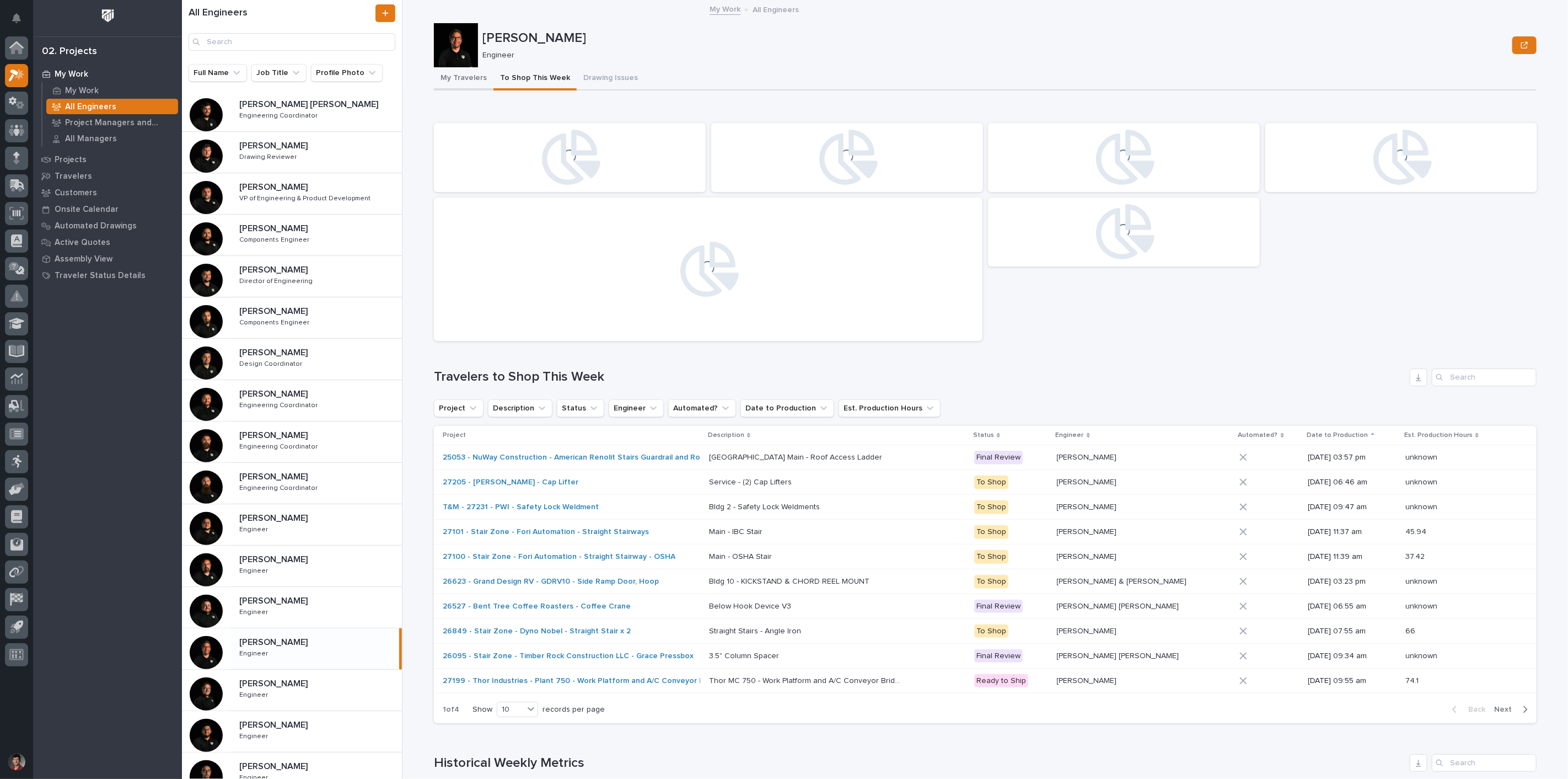
click at [471, 79] on button "My Travelers" at bounding box center [463, 78] width 59 height 23
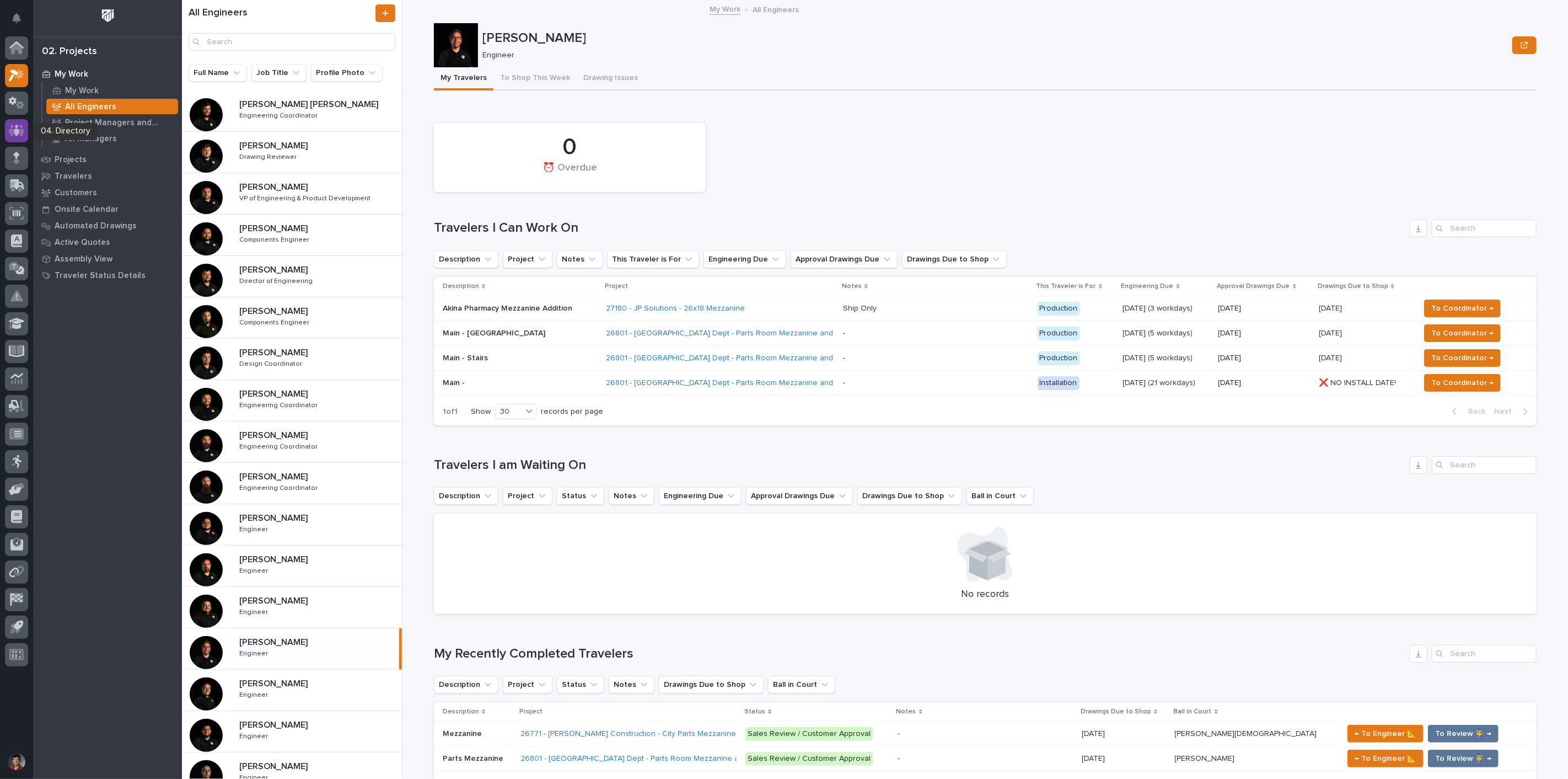
click at [13, 133] on icon at bounding box center [17, 130] width 16 height 11
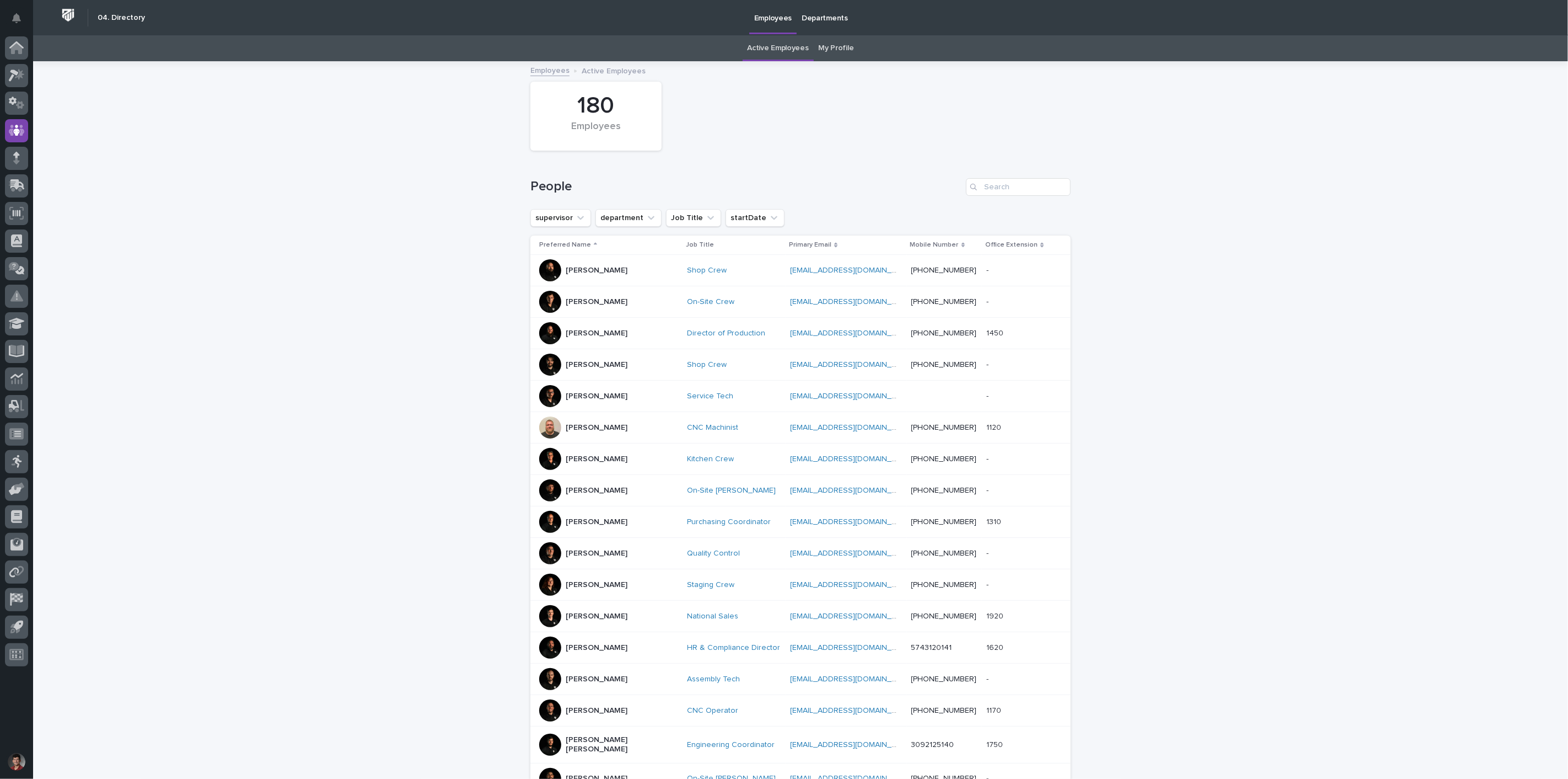
click at [1241, 228] on div "Loading... Saving… Loading... Saving… 180 Employees People supervisor departmen…" at bounding box center [800, 522] width 1535 height 920
click at [1033, 185] on input "Search" at bounding box center [1018, 187] width 104 height 18
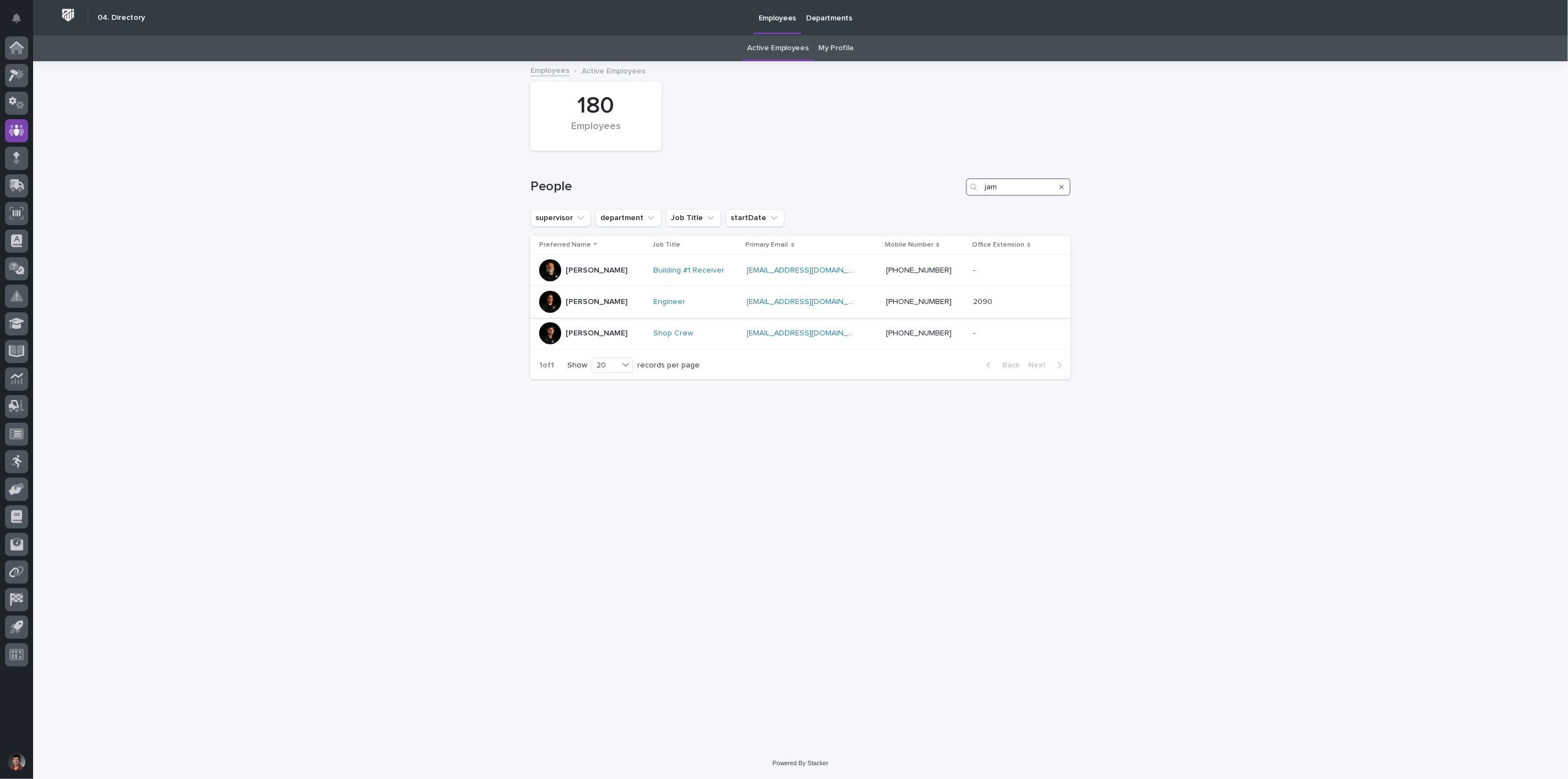
type input "jam"
click at [645, 299] on div "[PERSON_NAME]" at bounding box center [592, 301] width 105 height 22
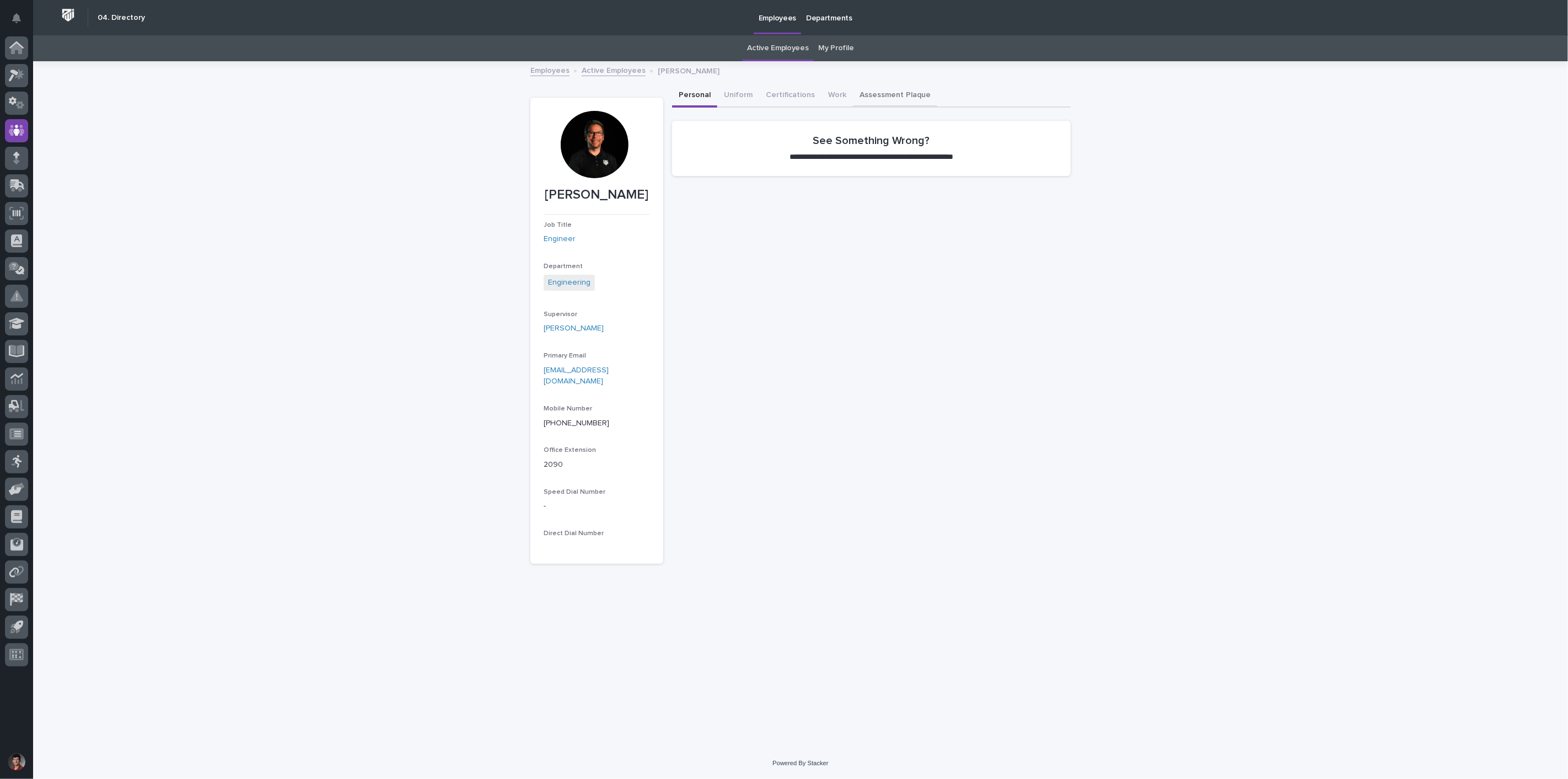
click at [884, 92] on button "Assessment Plaque" at bounding box center [895, 96] width 84 height 23
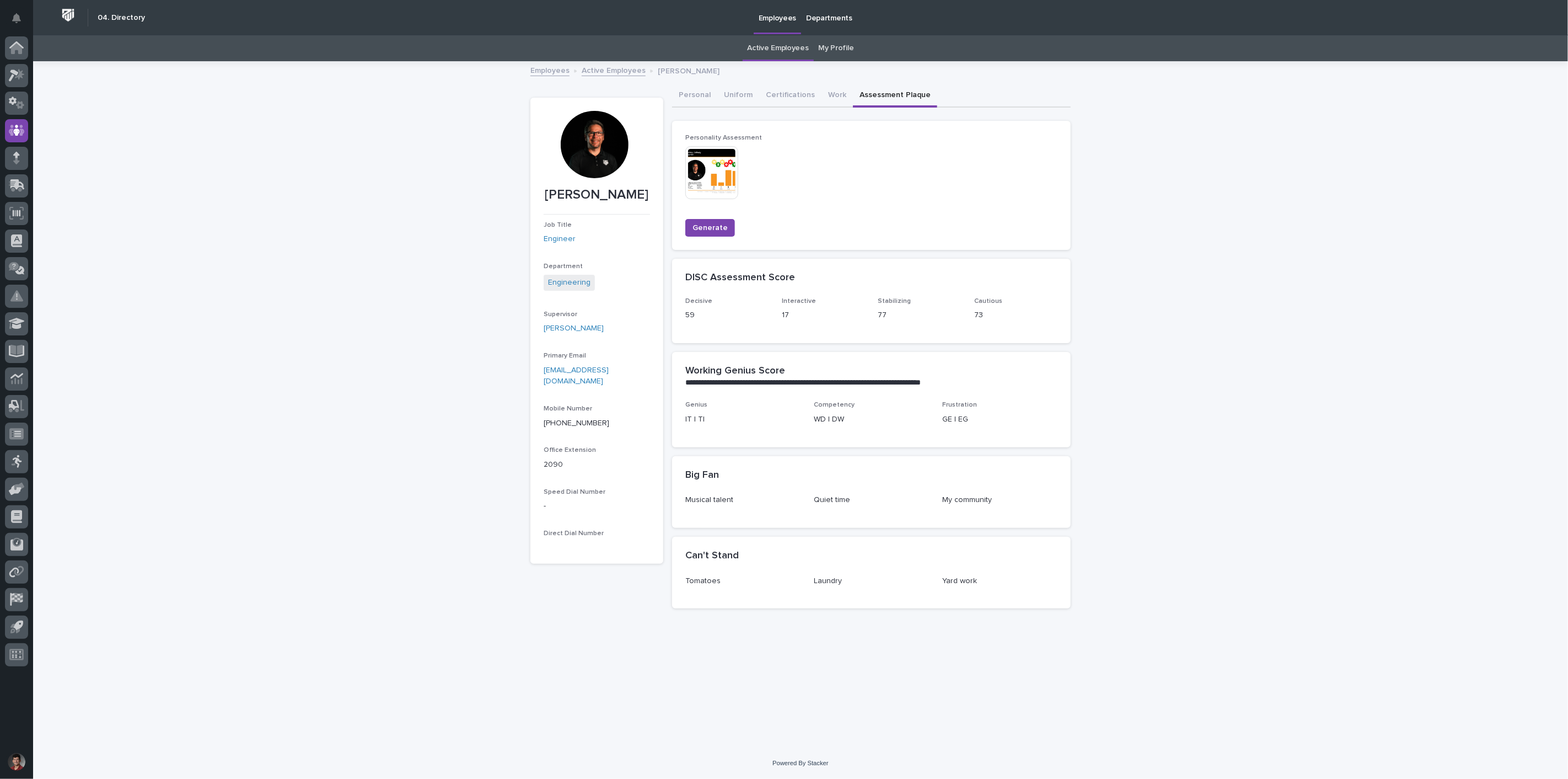
click at [714, 171] on img at bounding box center [711, 172] width 53 height 53
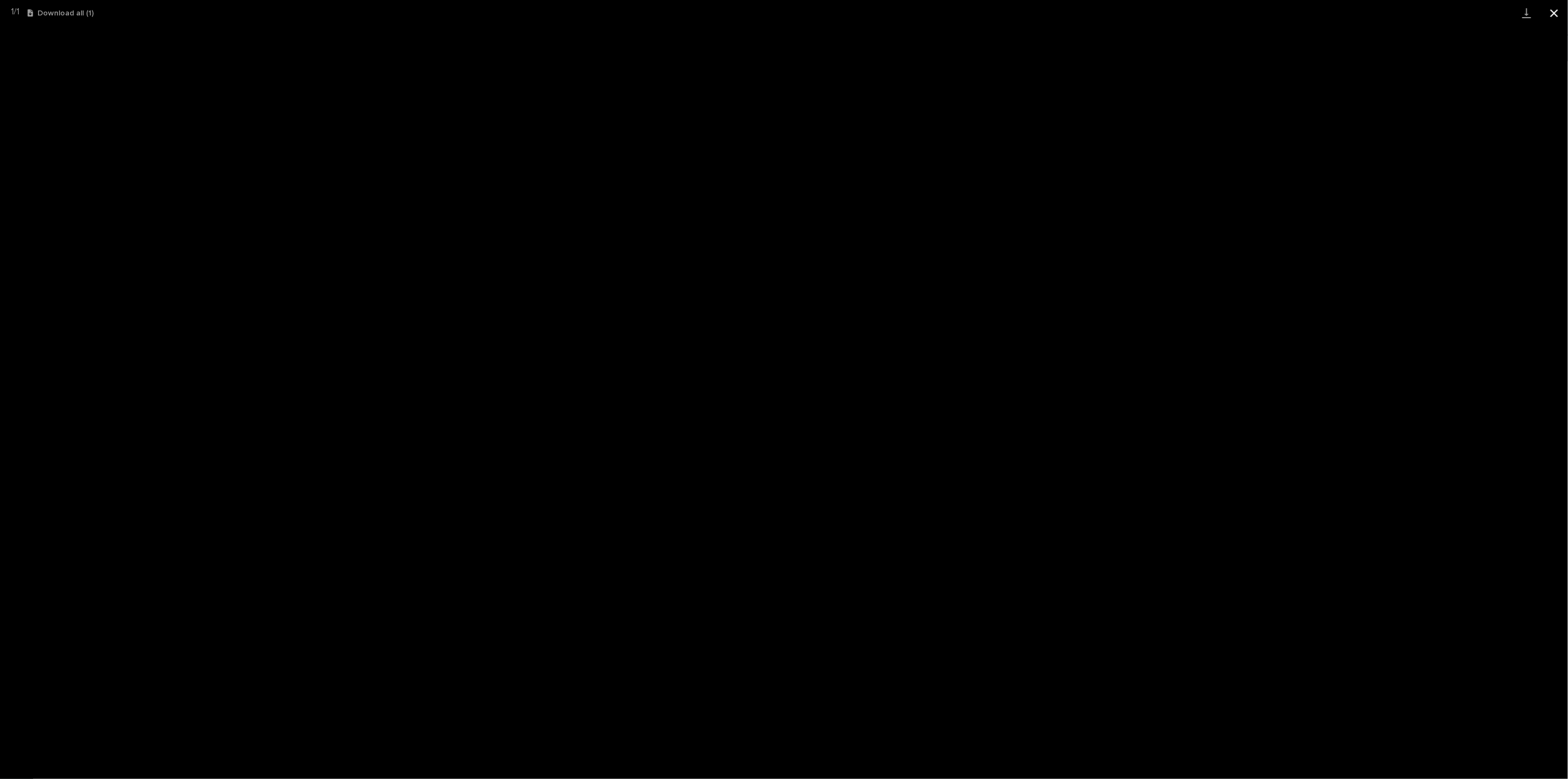
click at [1556, 7] on button "Close gallery" at bounding box center [1554, 13] width 27 height 26
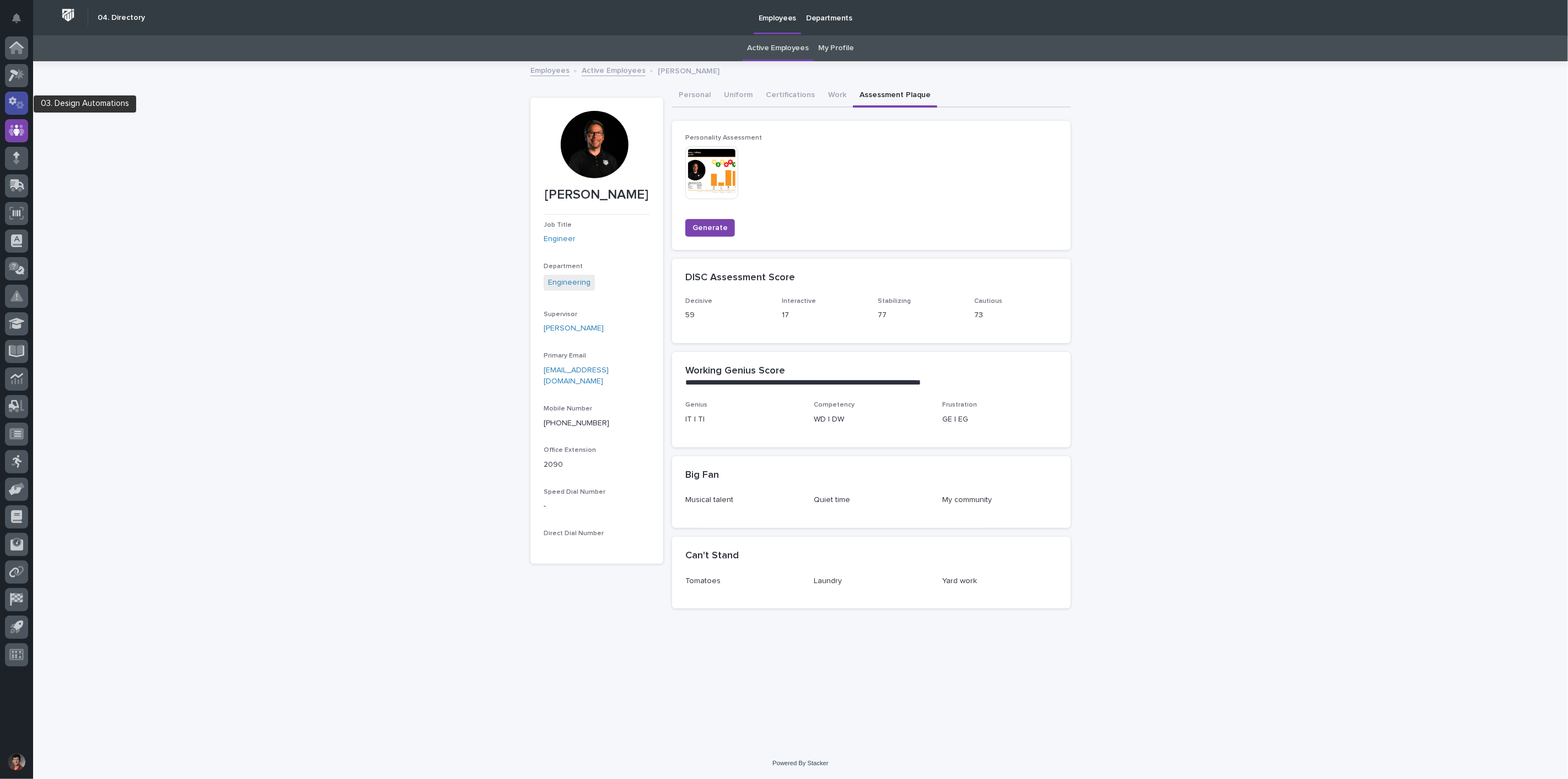
click at [9, 103] on icon at bounding box center [17, 102] width 16 height 13
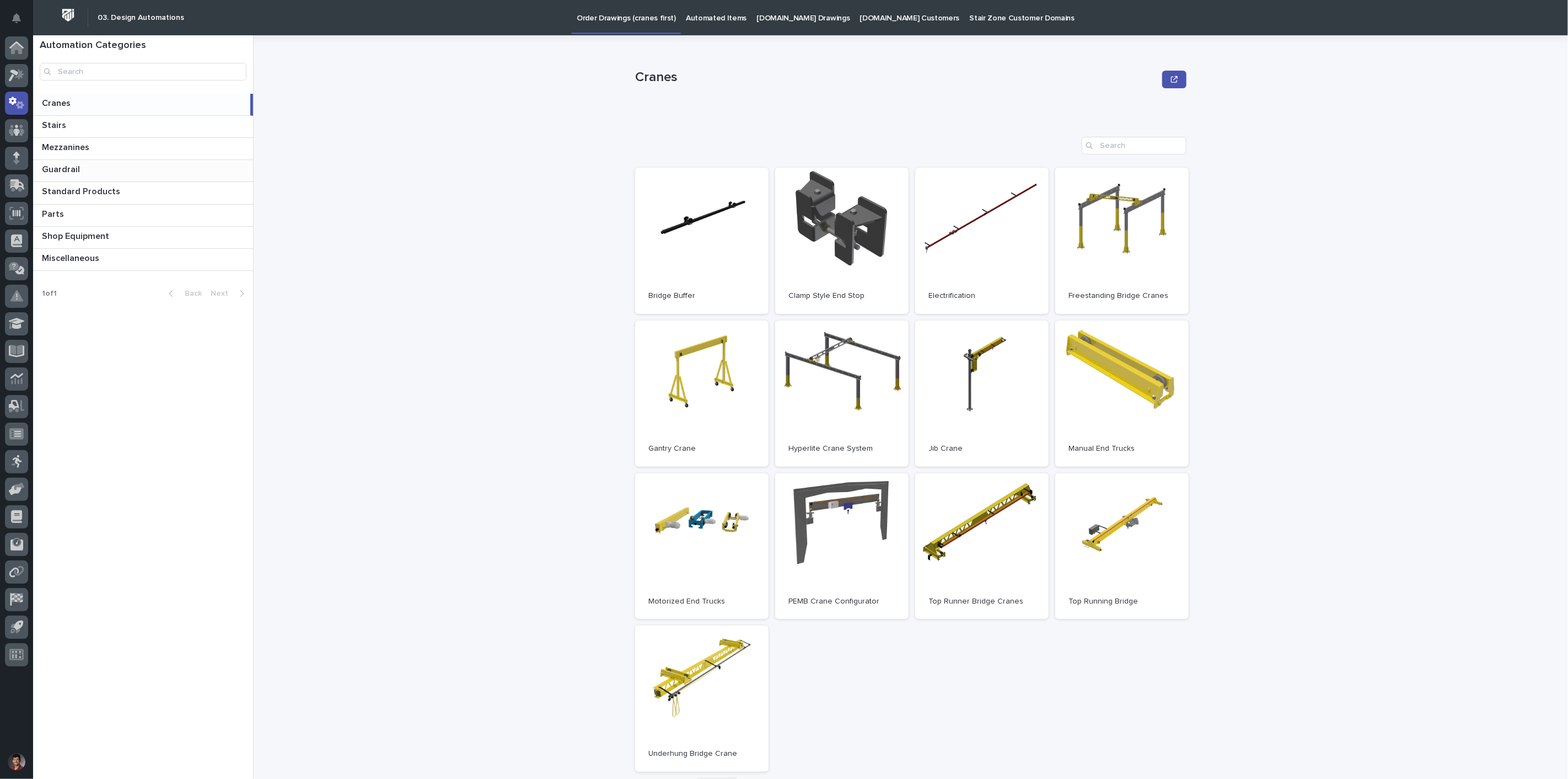
click at [117, 172] on p at bounding box center [145, 170] width 207 height 10
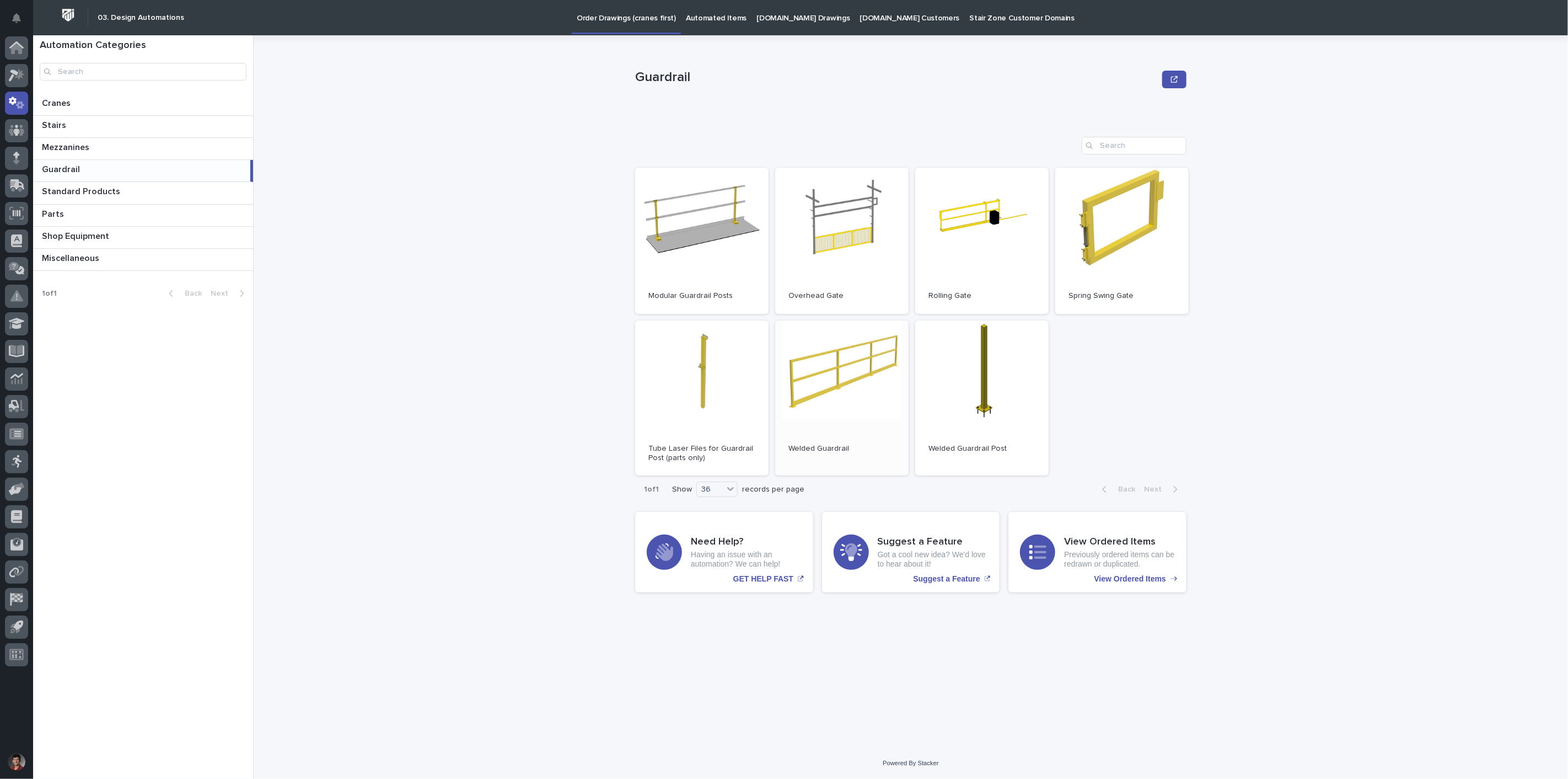
click at [866, 348] on link "Open" at bounding box center [842, 398] width 133 height 156
drag, startPoint x: 466, startPoint y: 130, endPoint x: 167, endPoint y: 26, distance: 316.6
click at [466, 129] on div "Guardrail Guardrail Sorry, there was an error saving your record. Please try ag…" at bounding box center [917, 407] width 1301 height 743
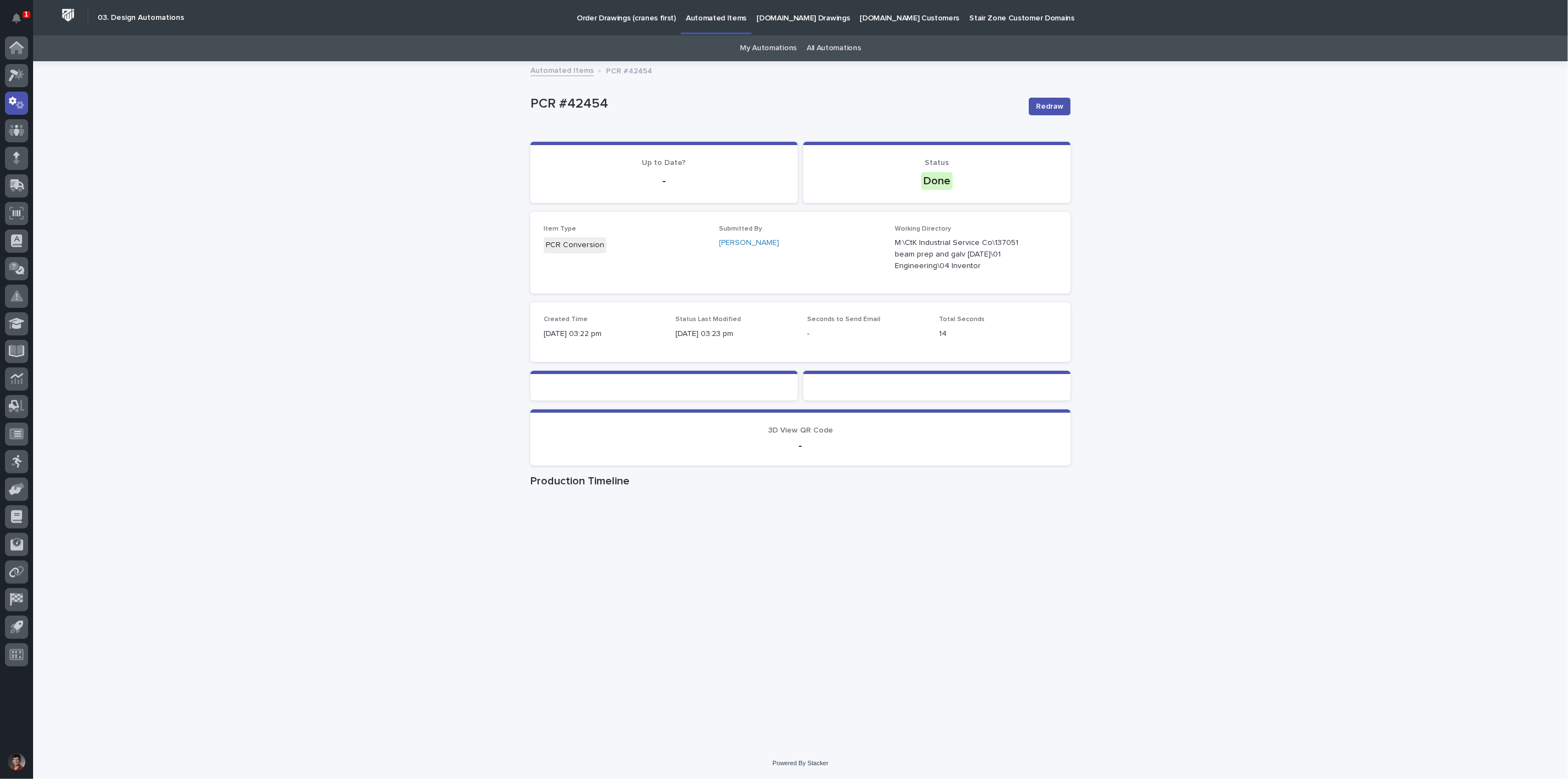
drag, startPoint x: 1154, startPoint y: 226, endPoint x: 1145, endPoint y: 219, distance: 11.4
click at [1154, 228] on div "Loading... Saving… Loading... Saving… PCR #42454 Redraw PCR #42454 Redraw Sorry…" at bounding box center [800, 404] width 1535 height 685
